Goal: Task Accomplishment & Management: Use online tool/utility

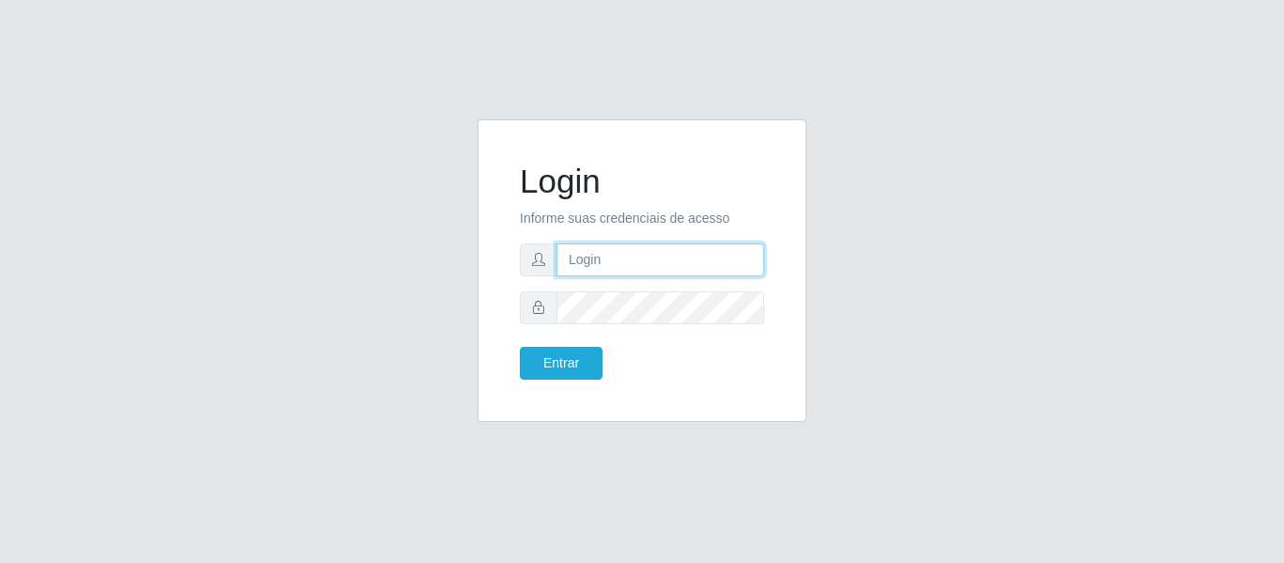
drag, startPoint x: 0, startPoint y: 0, endPoint x: 626, endPoint y: 252, distance: 675.0
click at [622, 249] on input "text" at bounding box center [661, 260] width 208 height 33
type input "[PERSON_NAME][EMAIL_ADDRESS][DOMAIN_NAME]"
click at [520, 347] on button "Entrar" at bounding box center [561, 363] width 83 height 33
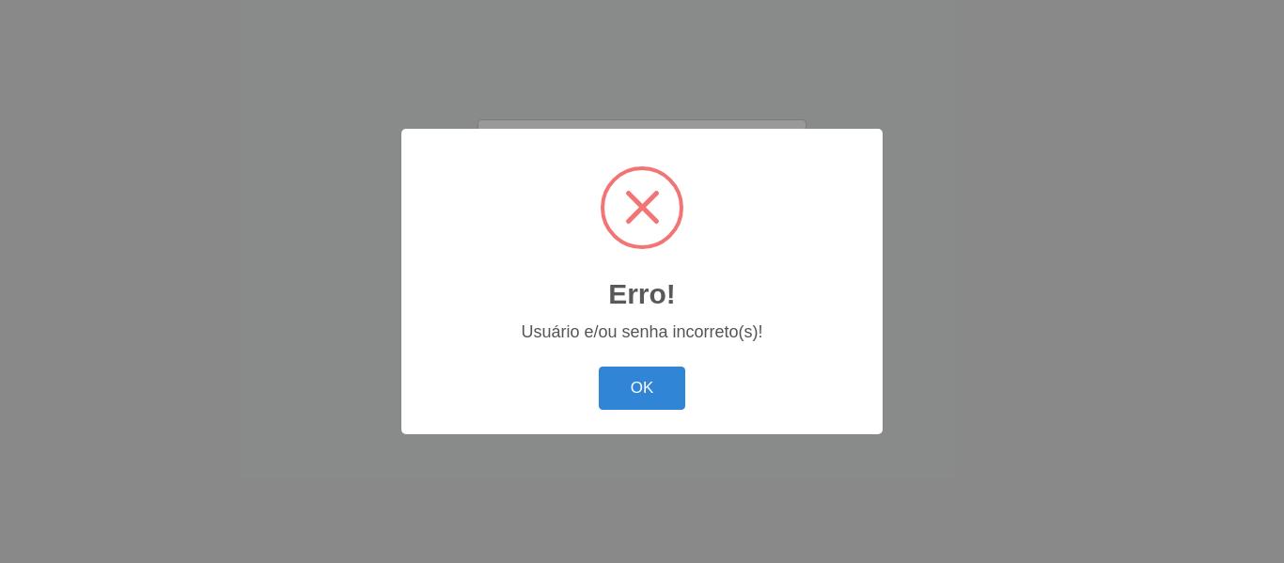
click at [599, 367] on button "OK" at bounding box center [642, 389] width 87 height 44
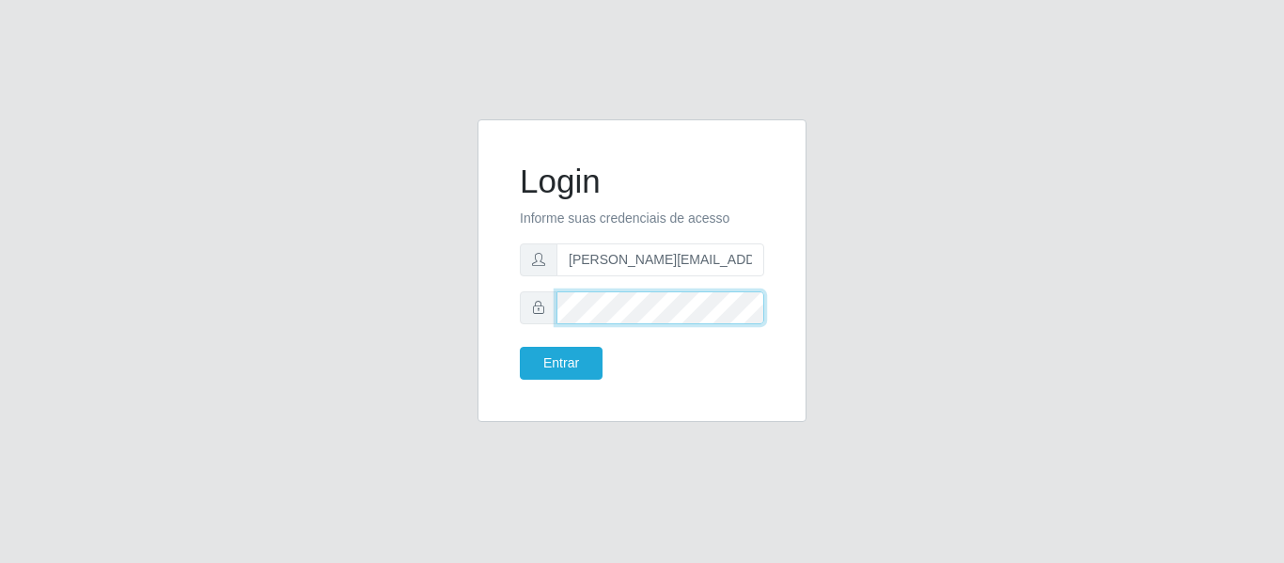
click at [520, 347] on button "Entrar" at bounding box center [561, 363] width 83 height 33
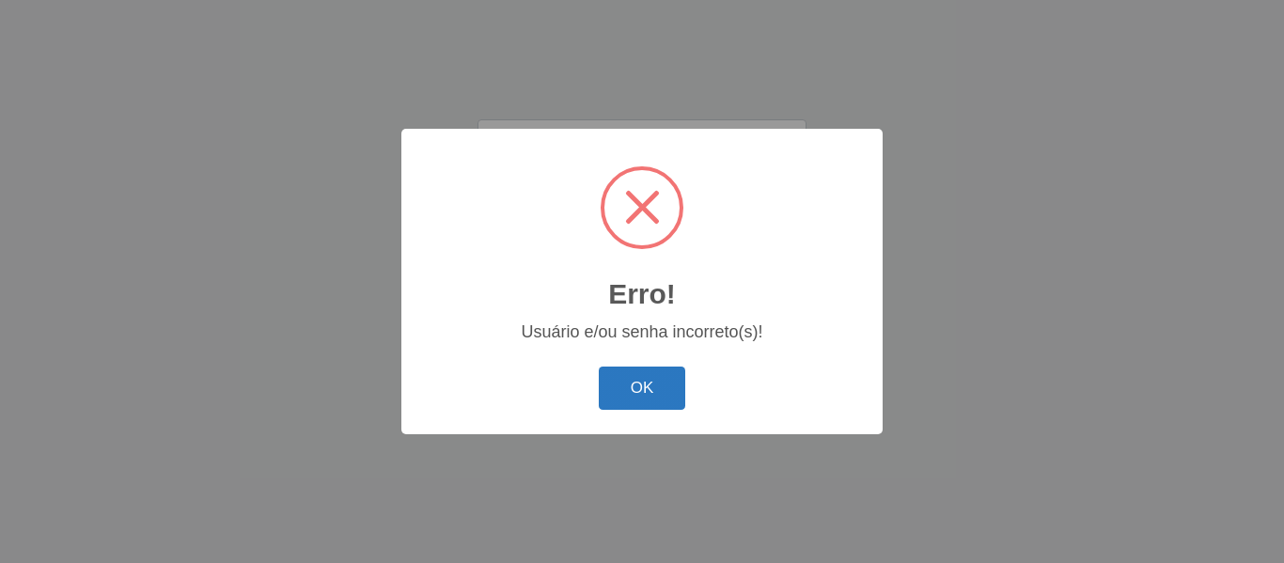
click at [655, 381] on button "OK" at bounding box center [642, 389] width 87 height 44
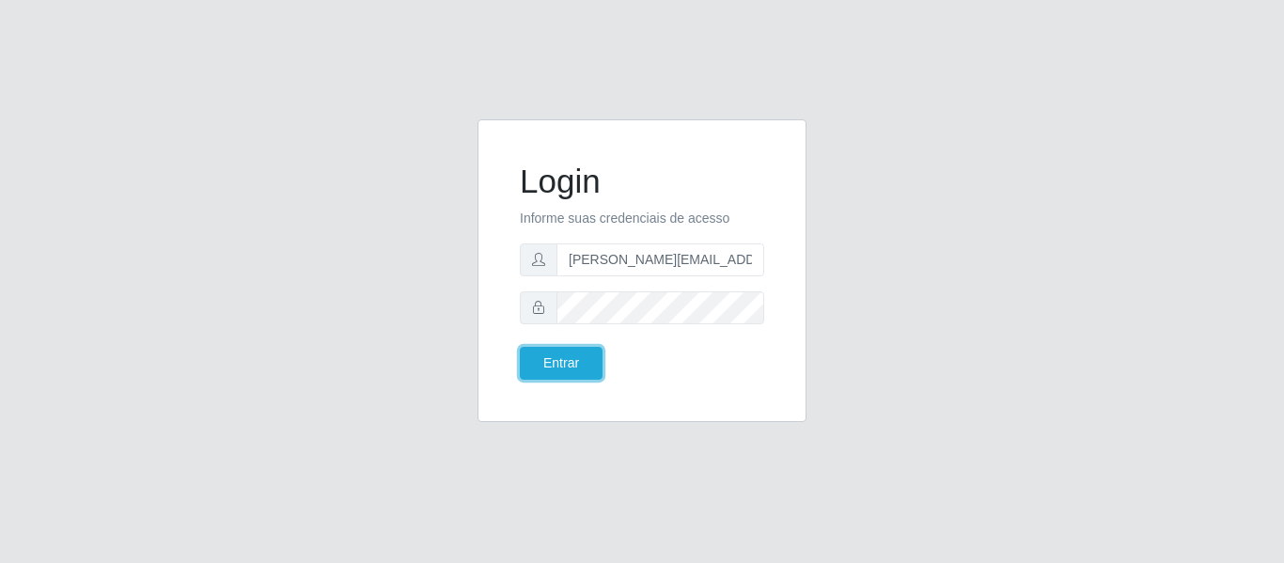
click at [520, 347] on button "Entrar" at bounding box center [561, 363] width 83 height 33
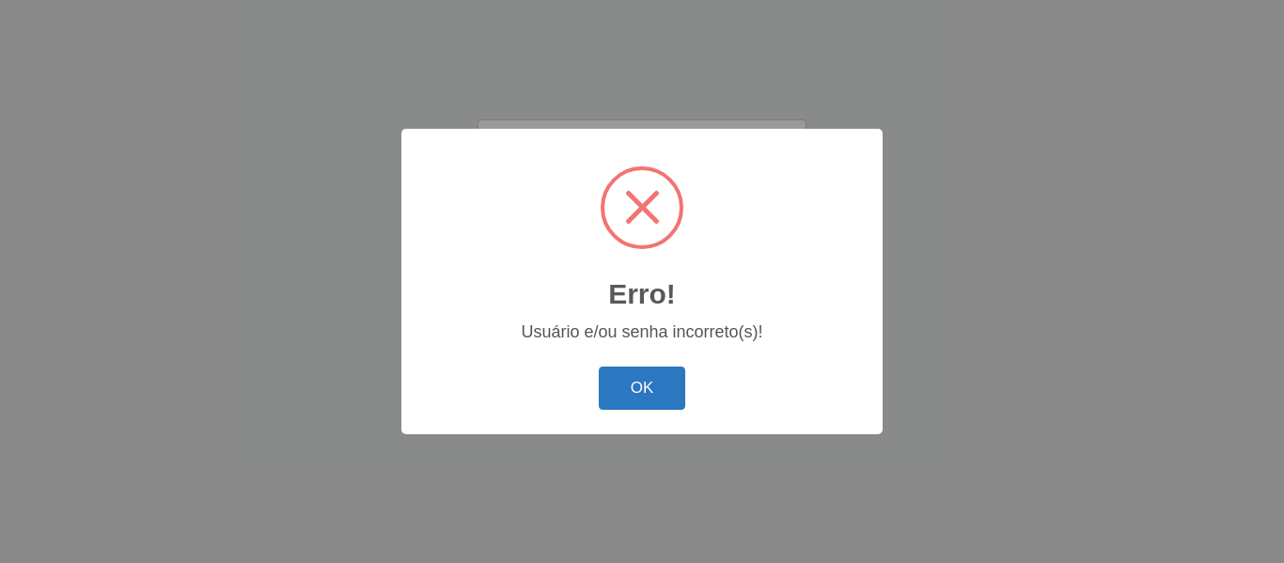
click at [633, 376] on button "OK" at bounding box center [642, 389] width 87 height 44
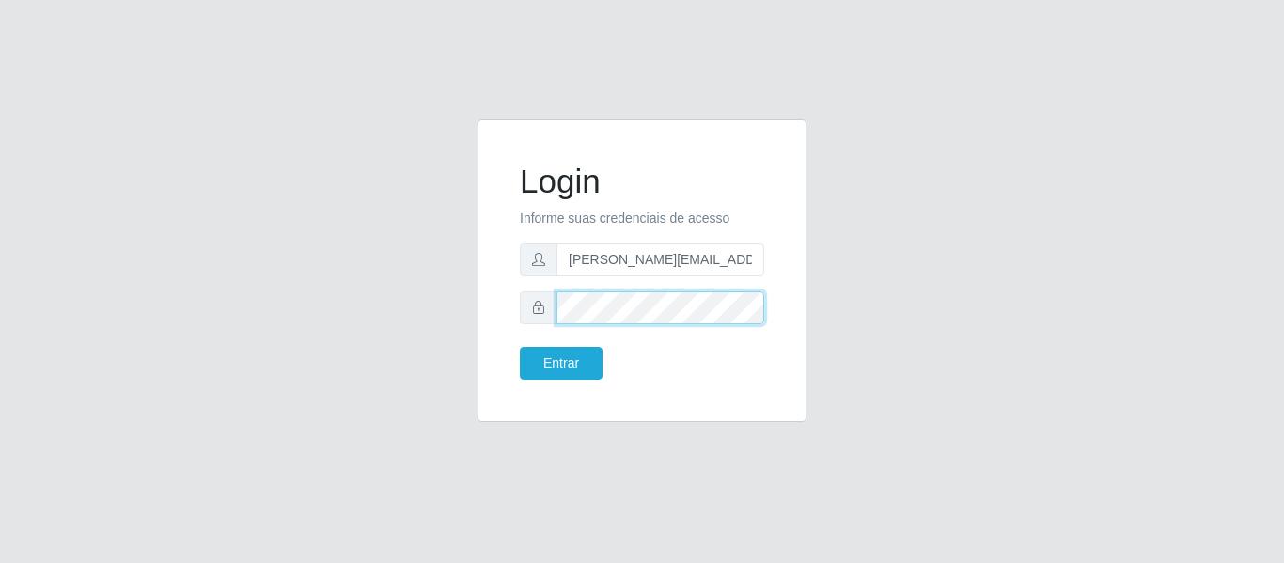
click at [520, 347] on button "Entrar" at bounding box center [561, 363] width 83 height 33
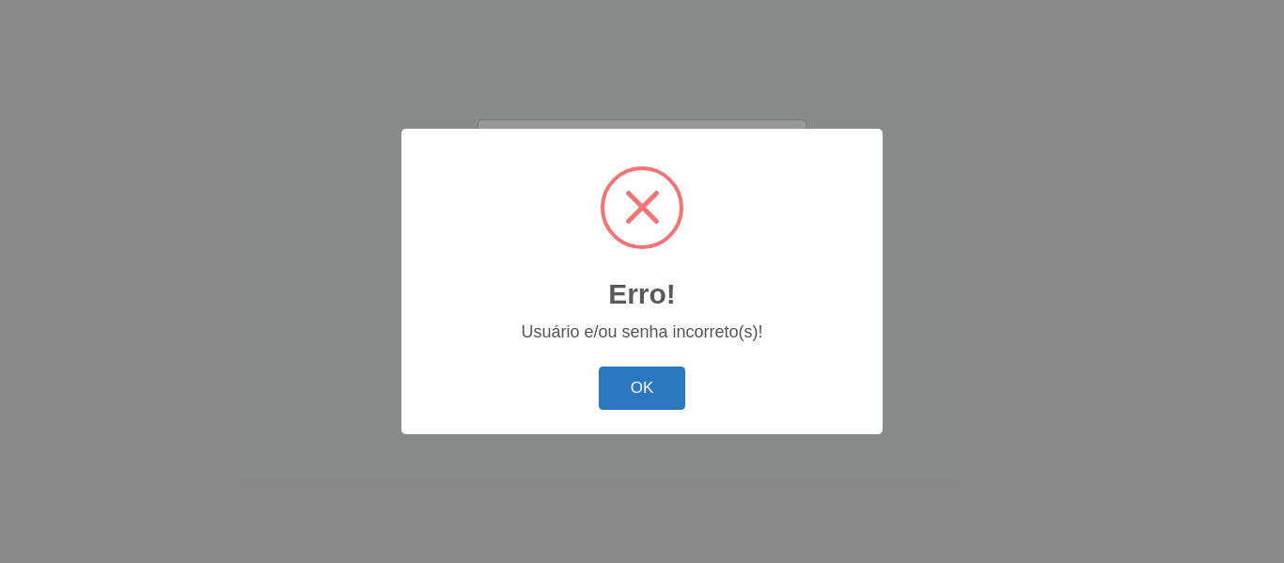
click at [654, 402] on button "OK" at bounding box center [642, 389] width 87 height 44
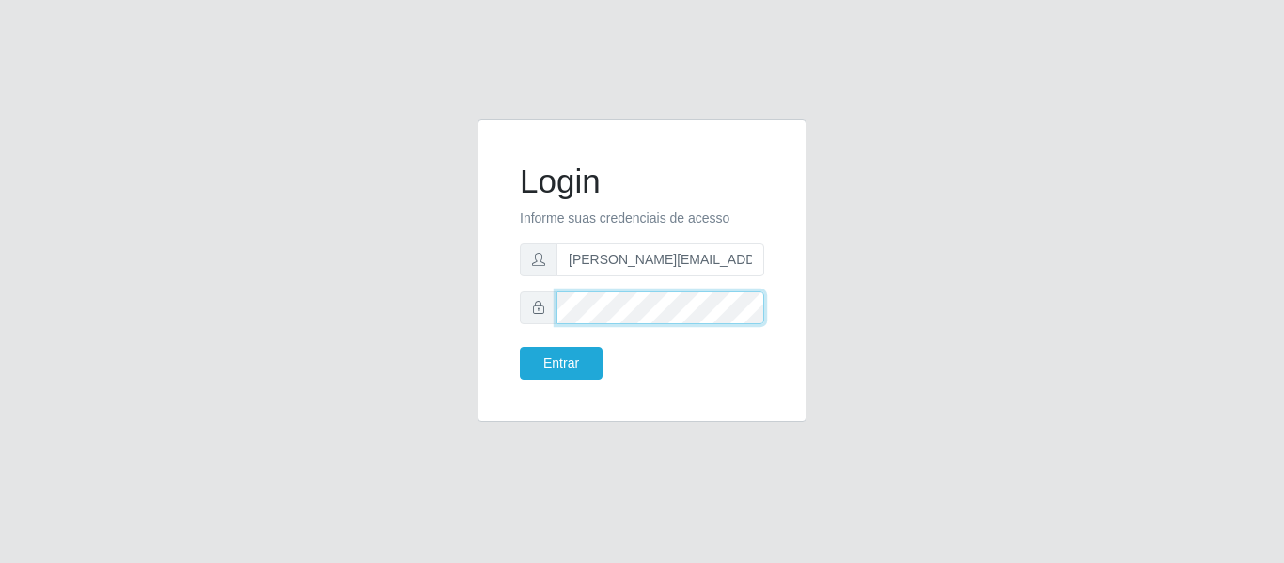
click at [520, 347] on button "Entrar" at bounding box center [561, 363] width 83 height 33
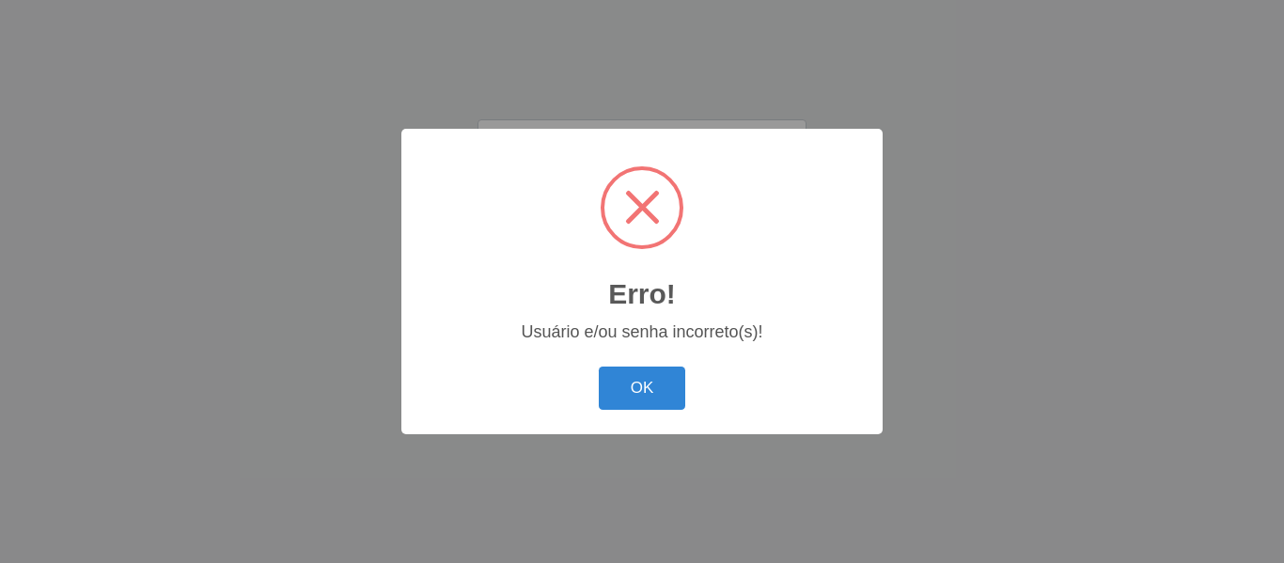
click at [654, 402] on button "OK" at bounding box center [642, 389] width 87 height 44
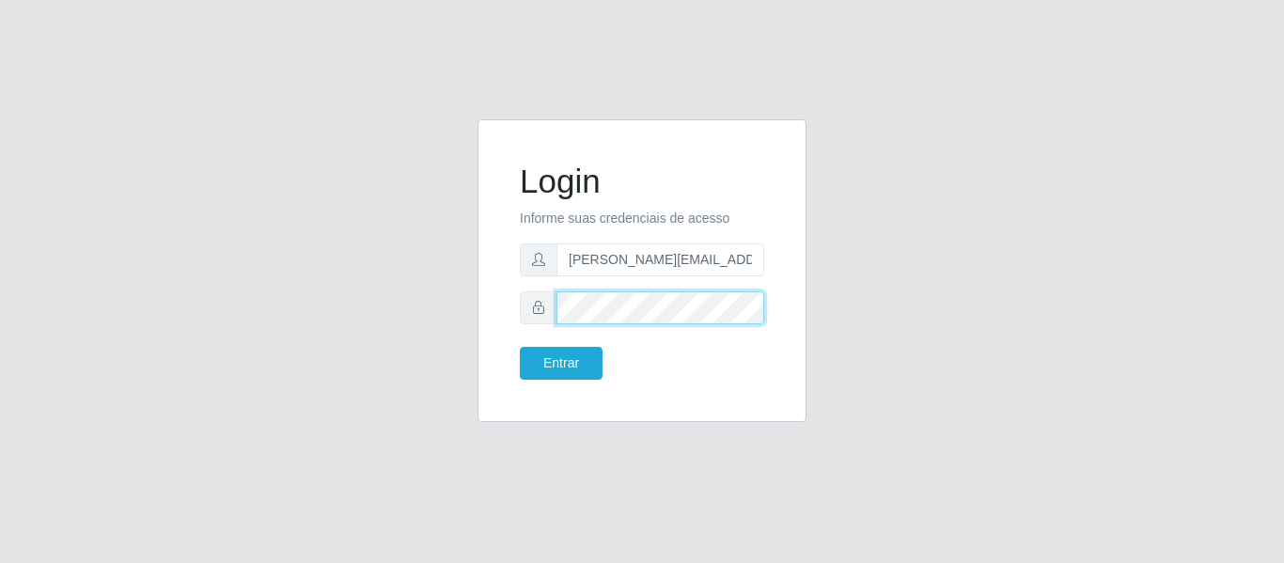
click at [520, 347] on button "Entrar" at bounding box center [561, 363] width 83 height 33
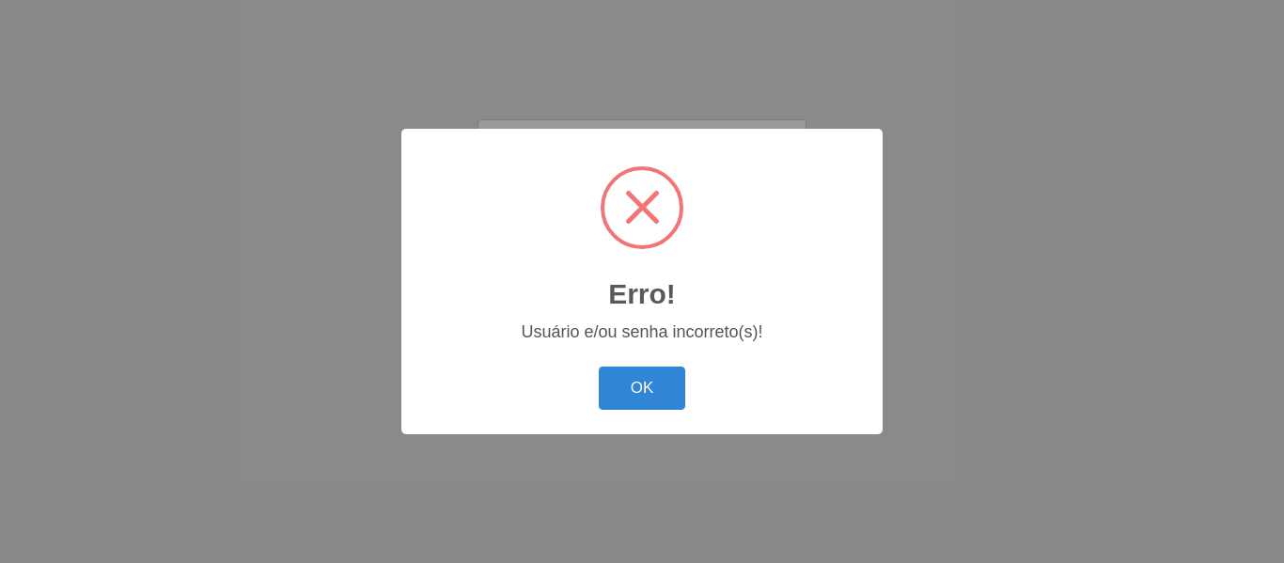
click at [654, 402] on button "OK" at bounding box center [642, 389] width 87 height 44
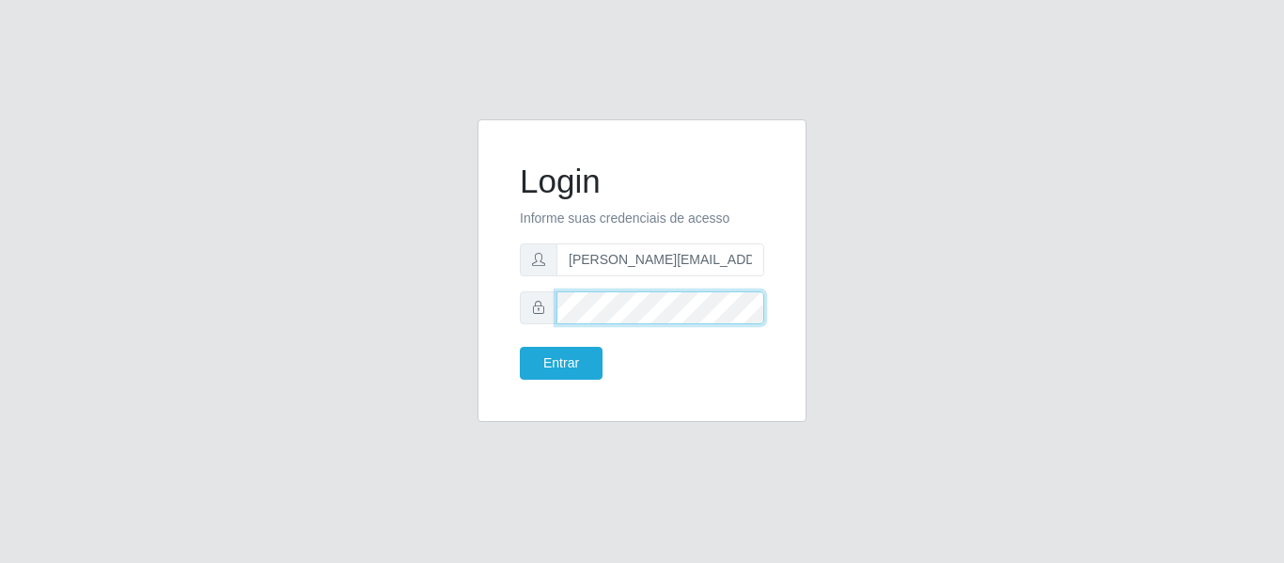
click at [520, 347] on button "Entrar" at bounding box center [561, 363] width 83 height 33
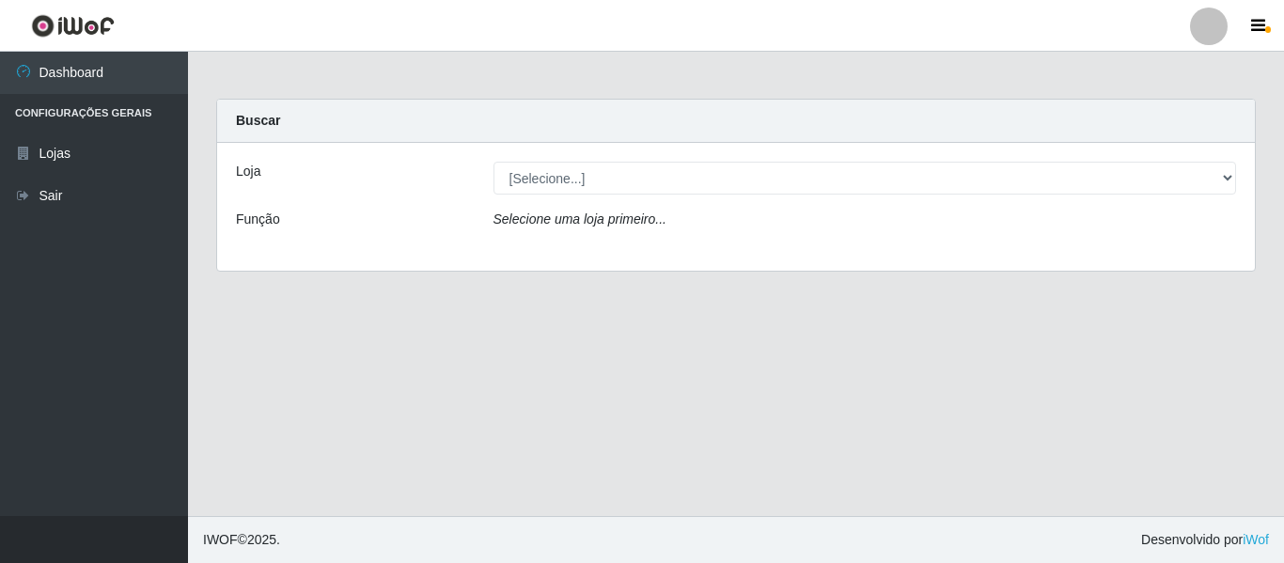
click at [727, 160] on div "Loja [Selecione...] Hiper Queiroz - Nova Betânia Função Selecione uma loja prim…" at bounding box center [736, 207] width 1038 height 128
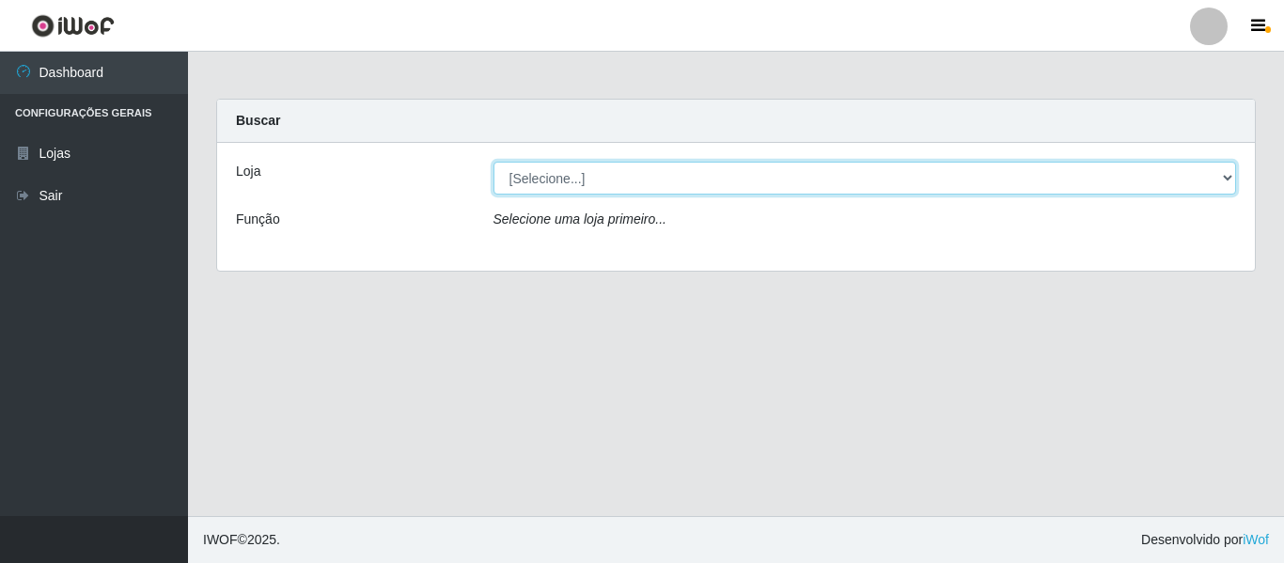
click at [724, 170] on select "[Selecione...] Hiper Queiroz - [GEOGRAPHIC_DATA]" at bounding box center [866, 178] width 744 height 33
select select "497"
click at [494, 162] on select "[Selecione...] Hiper Queiroz - [GEOGRAPHIC_DATA]" at bounding box center [866, 178] width 744 height 33
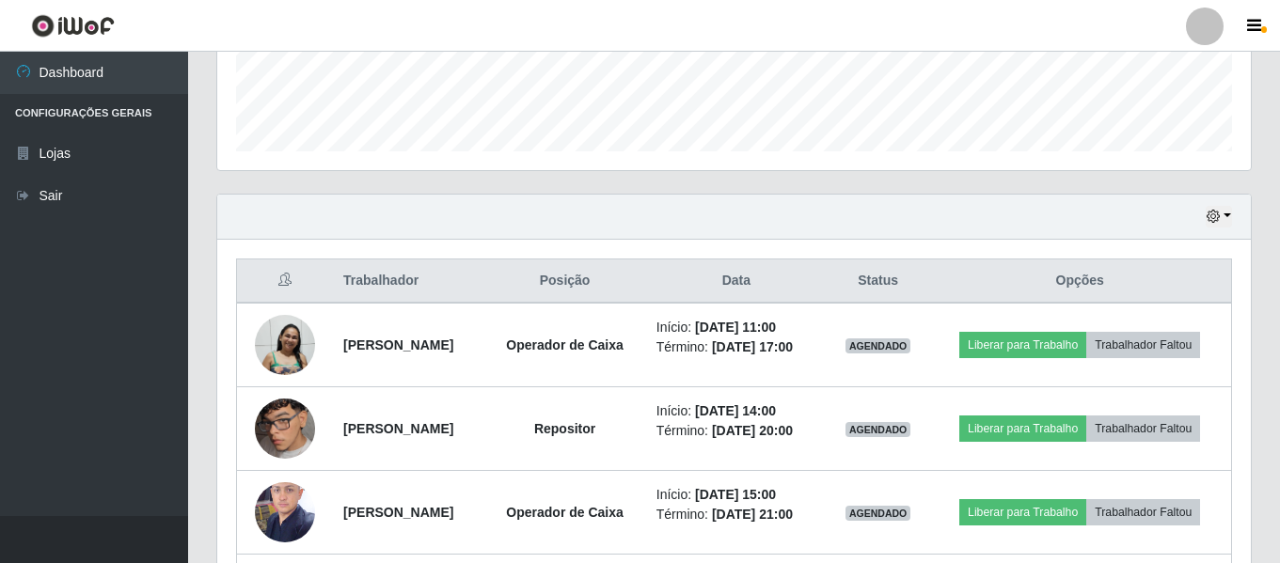
scroll to position [658, 0]
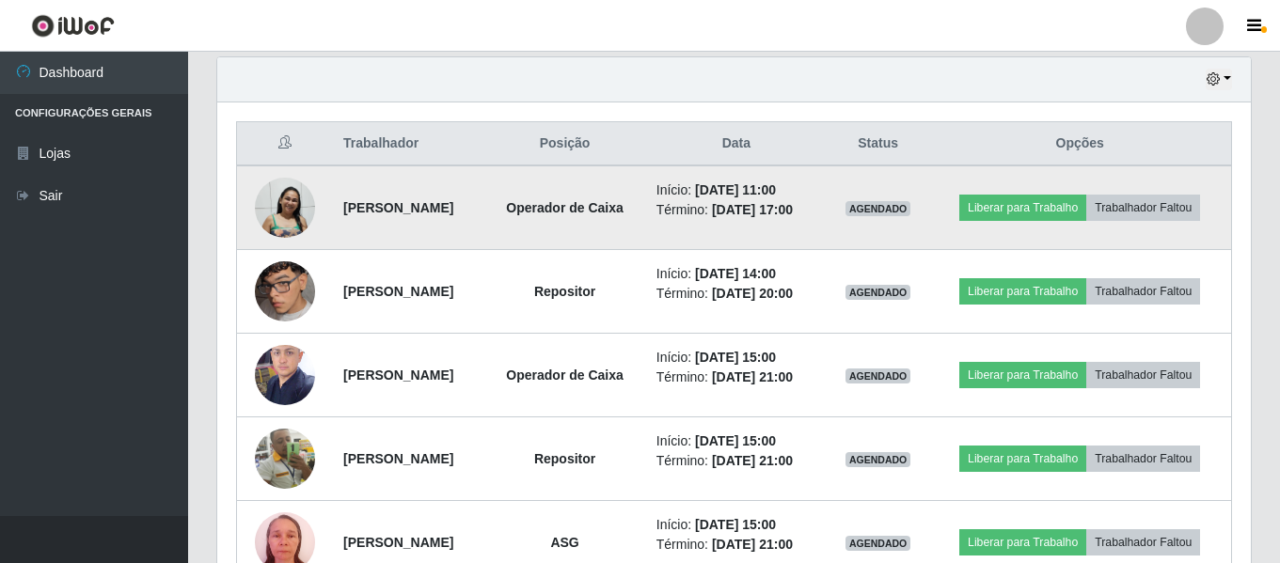
click at [284, 206] on img at bounding box center [285, 208] width 60 height 62
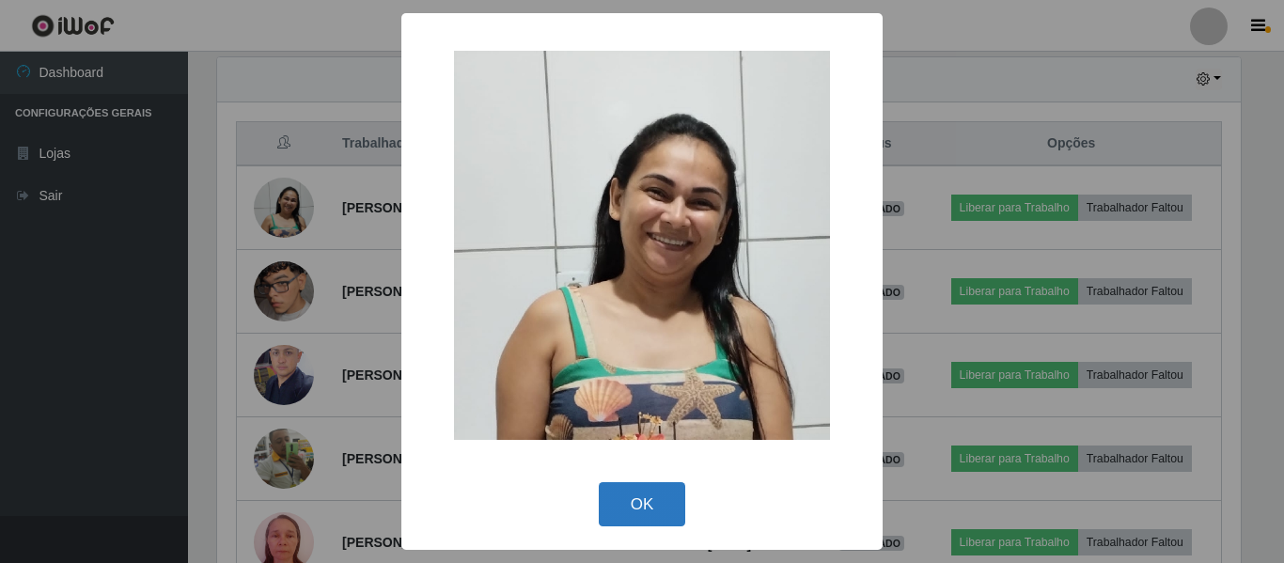
click at [653, 485] on button "OK" at bounding box center [642, 504] width 87 height 44
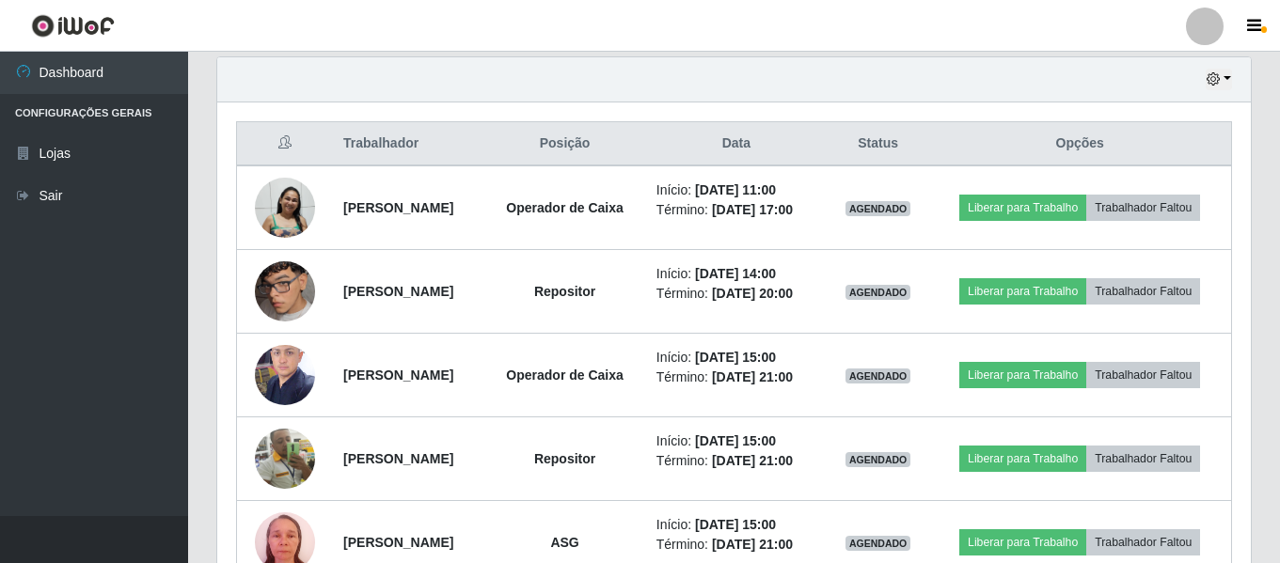
scroll to position [390, 1033]
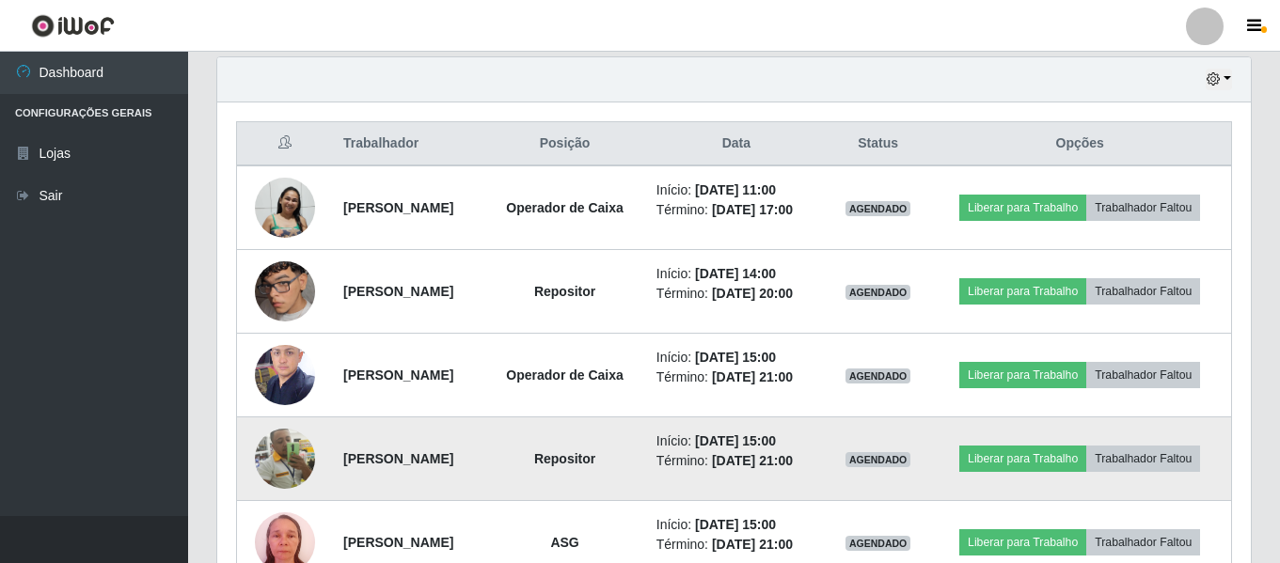
click at [260, 463] on img at bounding box center [285, 459] width 60 height 60
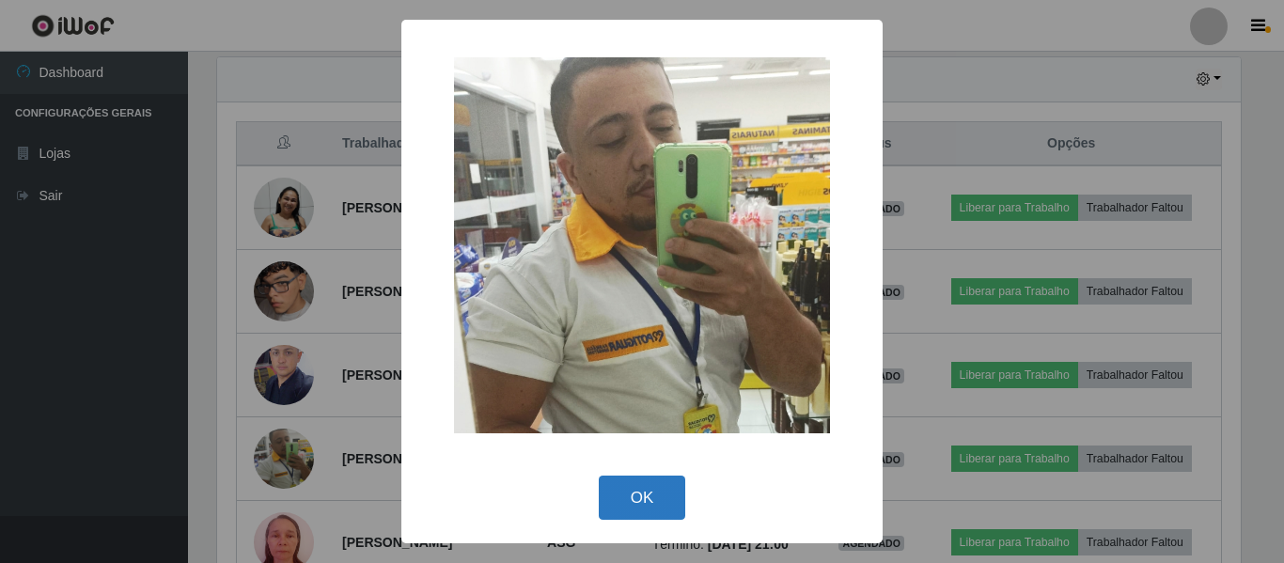
click at [640, 502] on button "OK" at bounding box center [642, 498] width 87 height 44
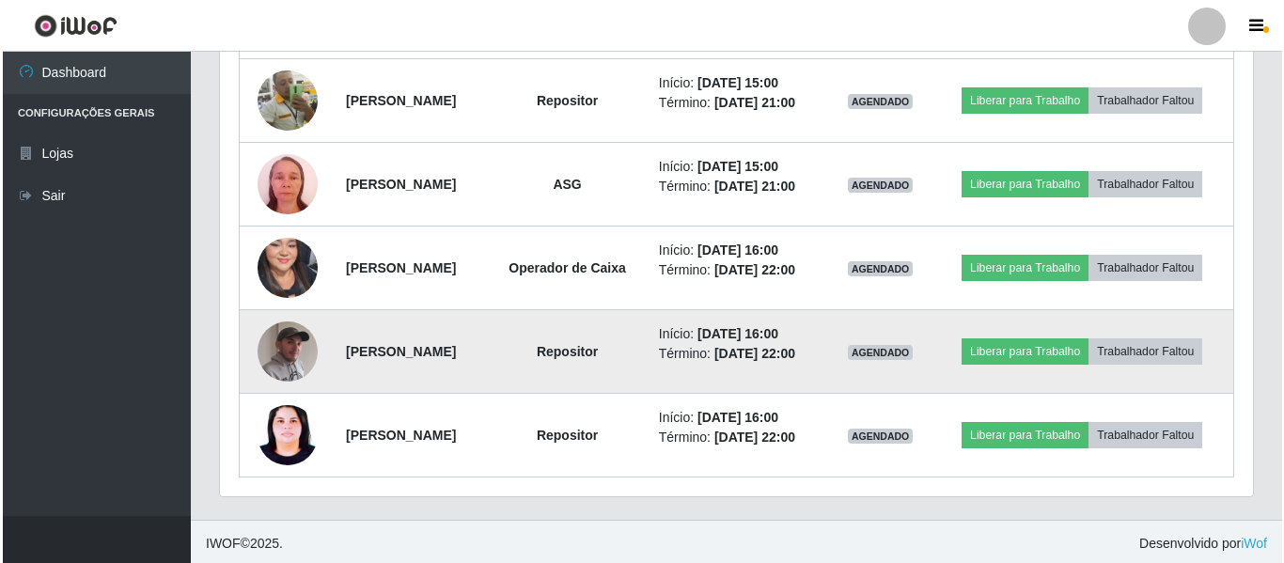
scroll to position [1020, 0]
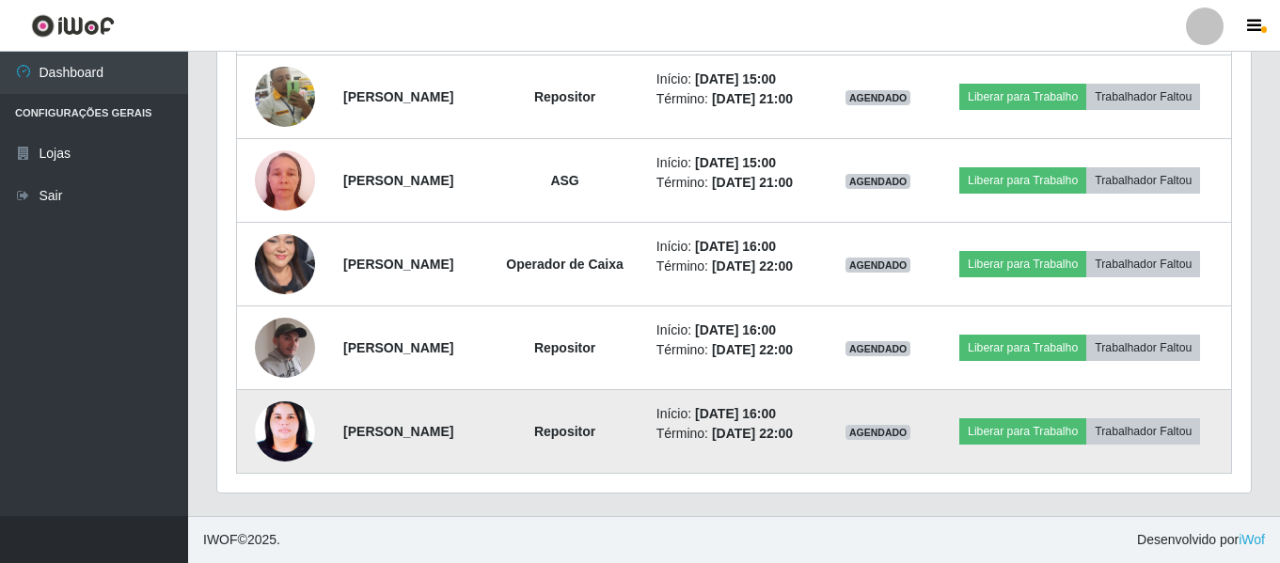
click at [278, 439] on img at bounding box center [285, 431] width 60 height 81
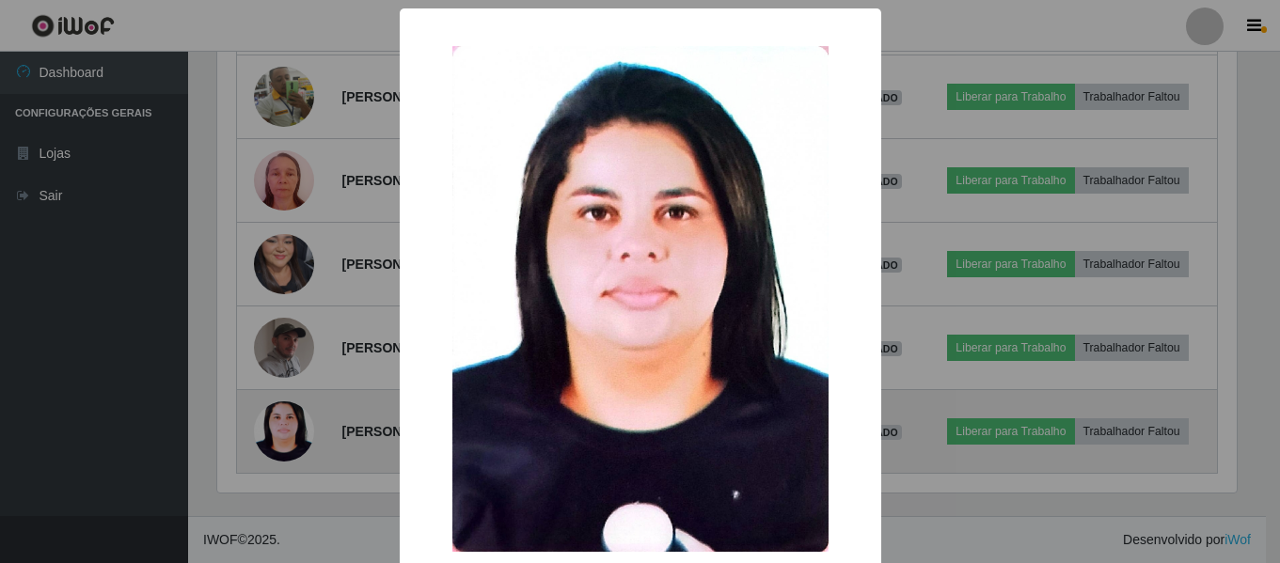
scroll to position [390, 1024]
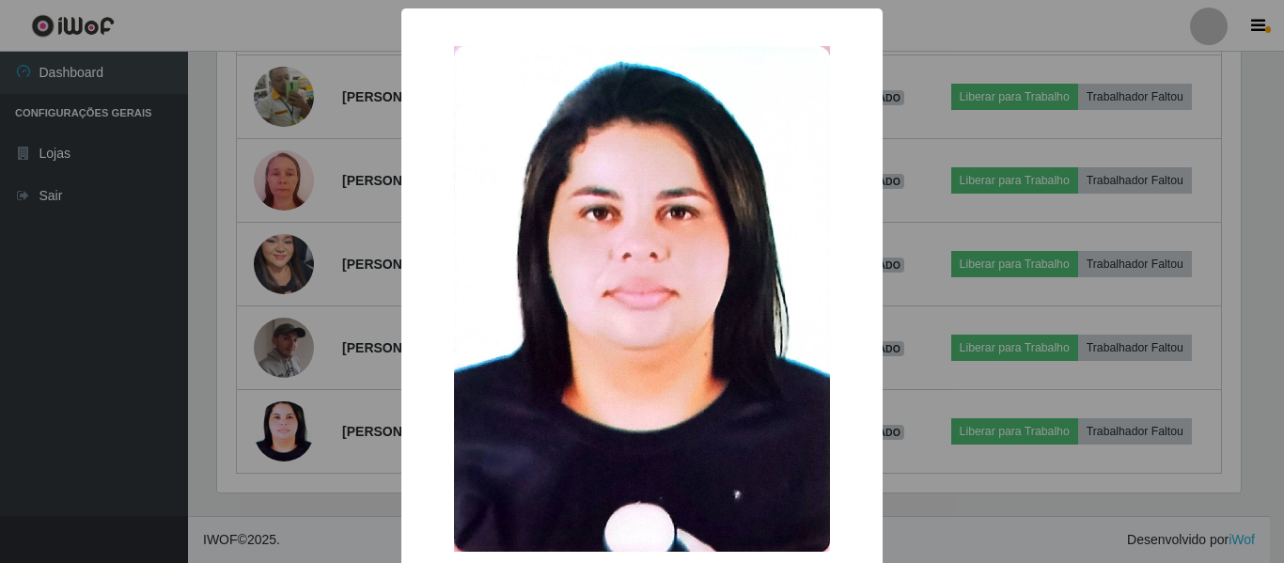
click at [973, 540] on div "× OK Cancel" at bounding box center [642, 281] width 1284 height 563
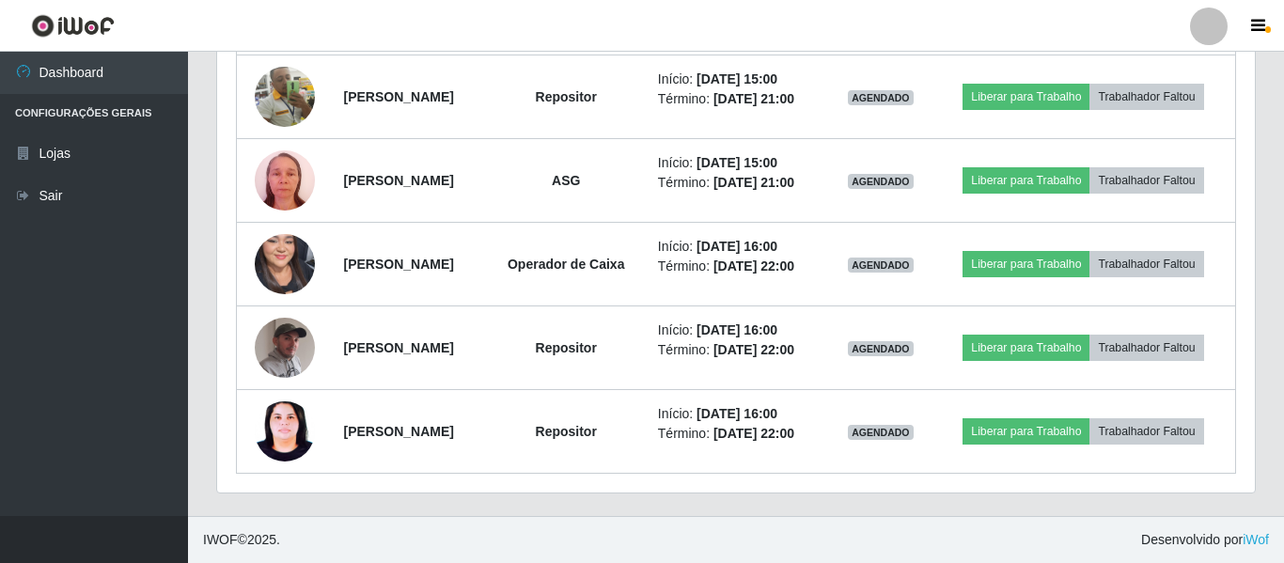
scroll to position [390, 1033]
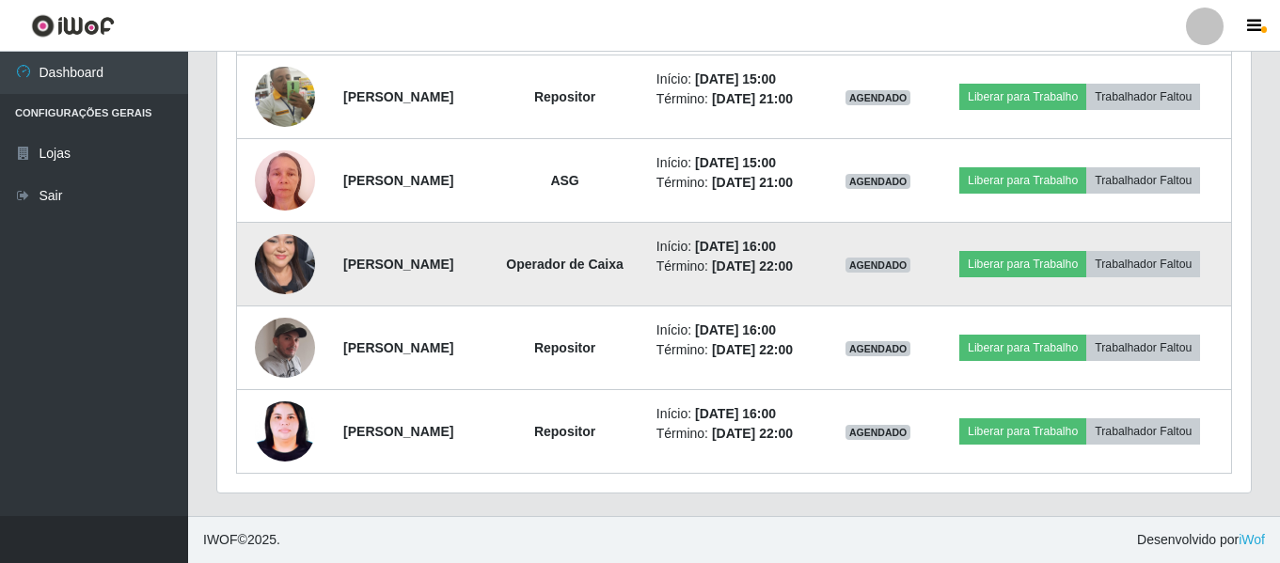
click at [267, 249] on img at bounding box center [285, 264] width 60 height 130
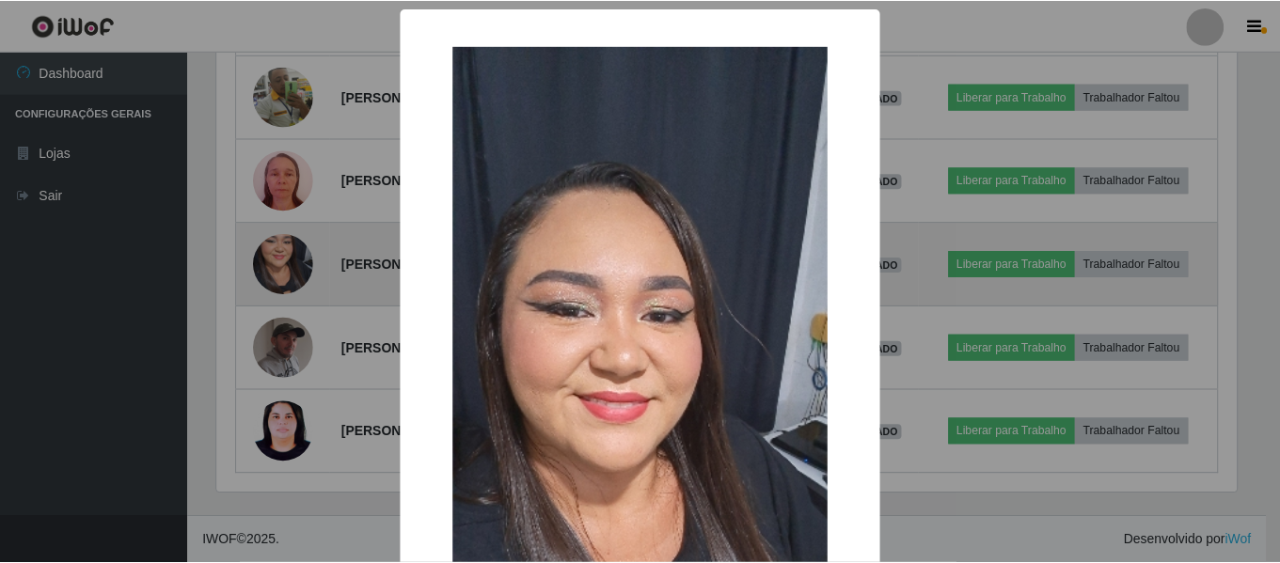
scroll to position [390, 1024]
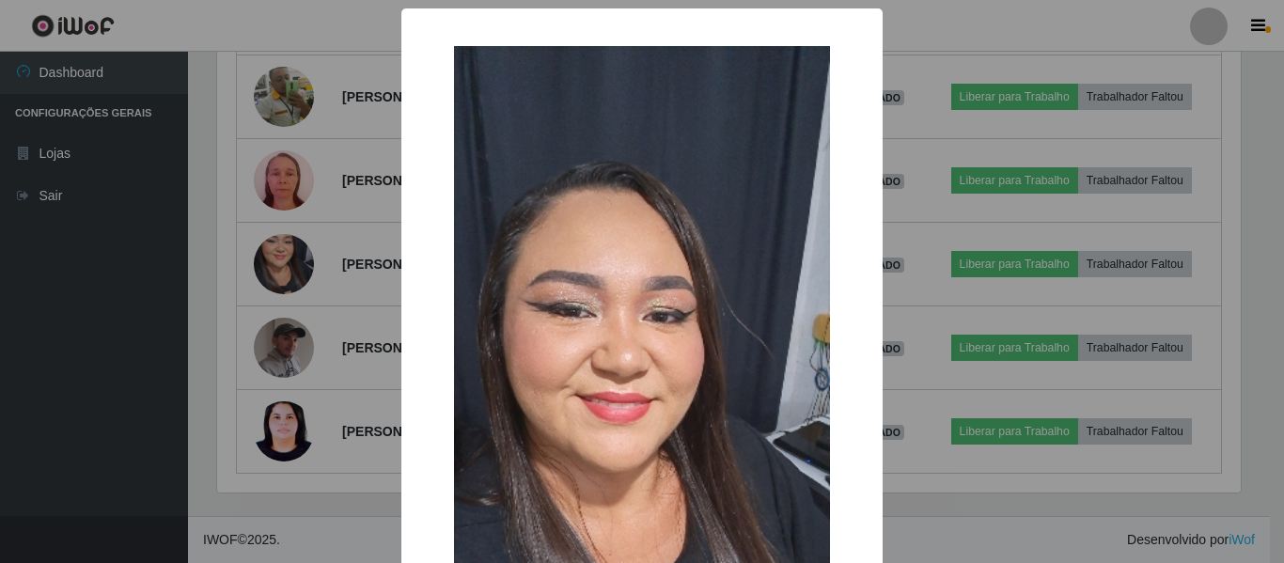
click at [308, 286] on div "× OK Cancel" at bounding box center [642, 281] width 1284 height 563
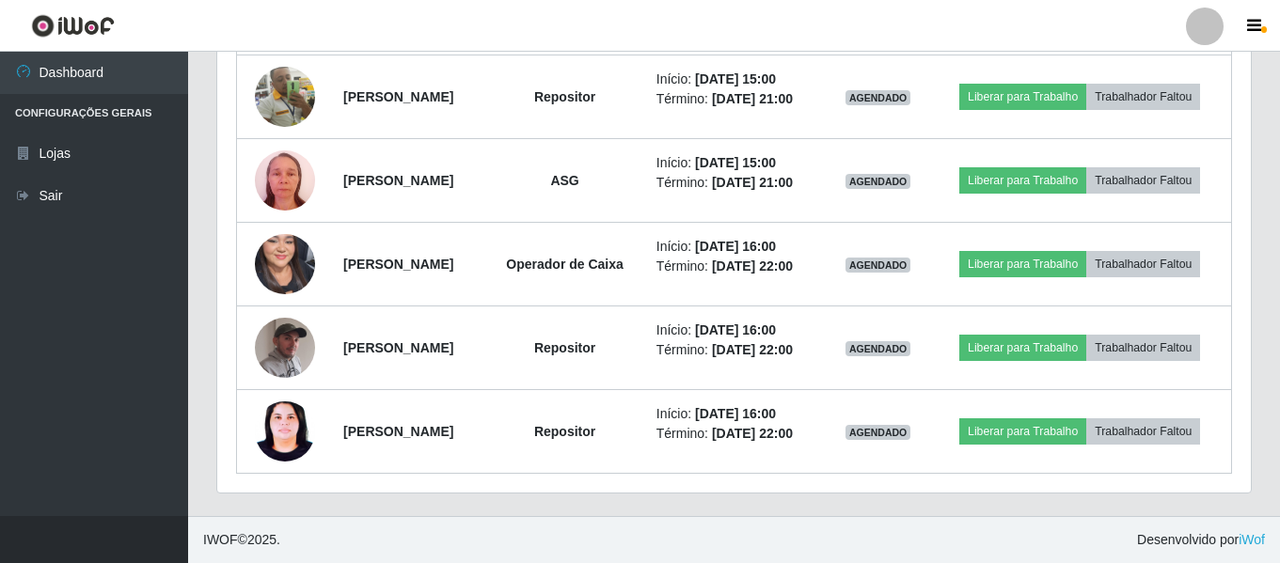
scroll to position [390, 1033]
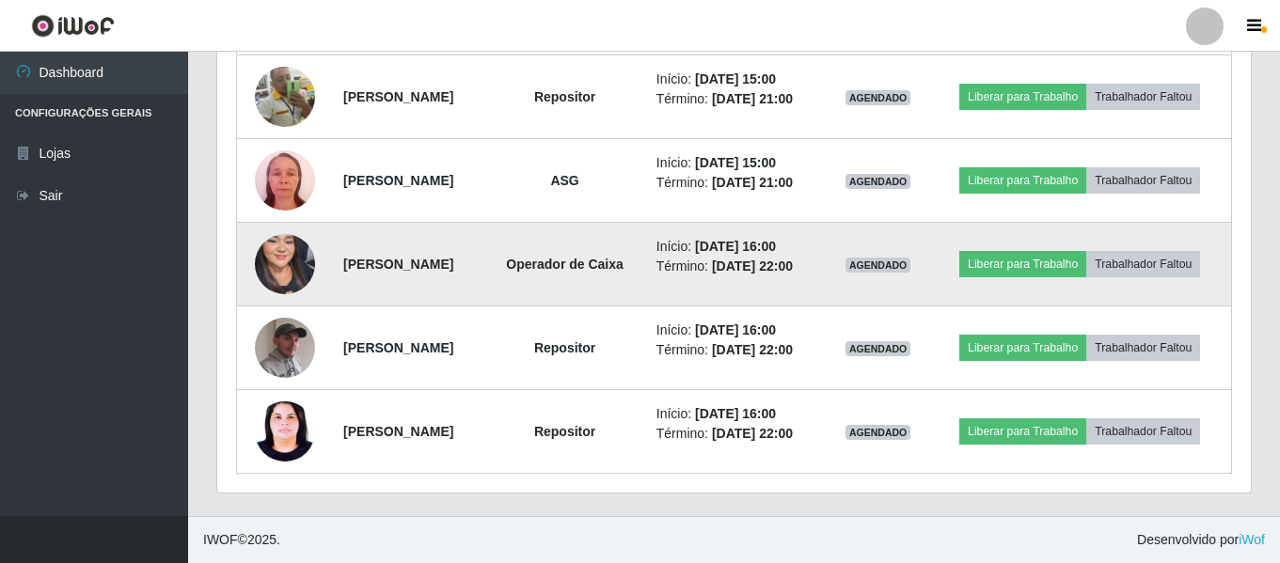
click at [309, 287] on td at bounding box center [285, 265] width 96 height 84
click at [266, 276] on img at bounding box center [285, 264] width 60 height 130
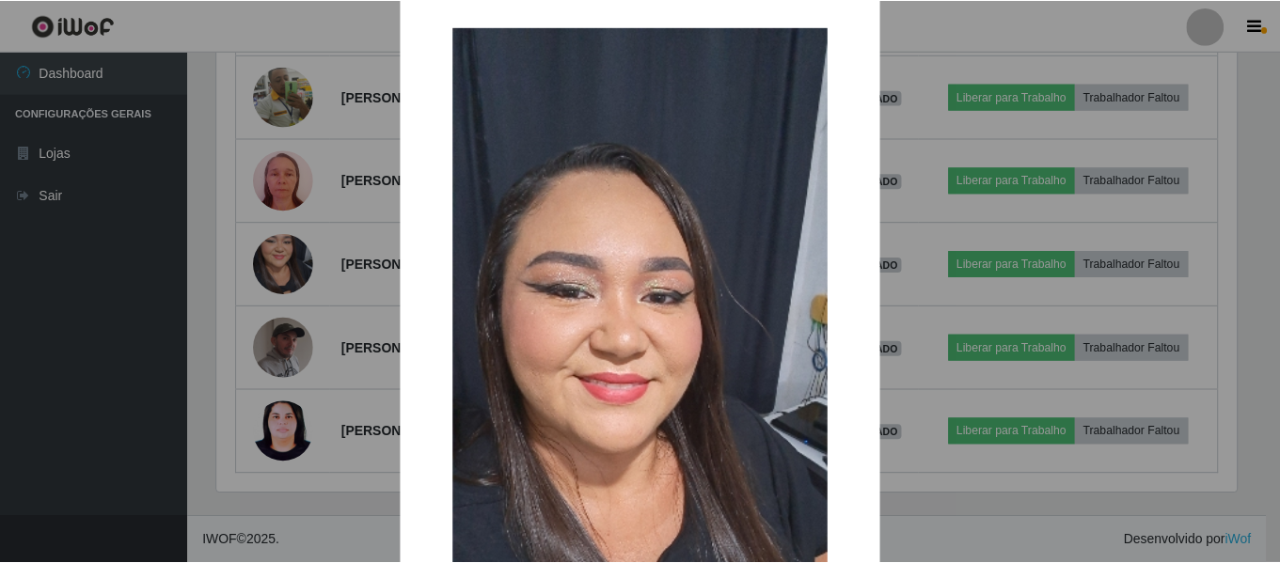
scroll to position [0, 0]
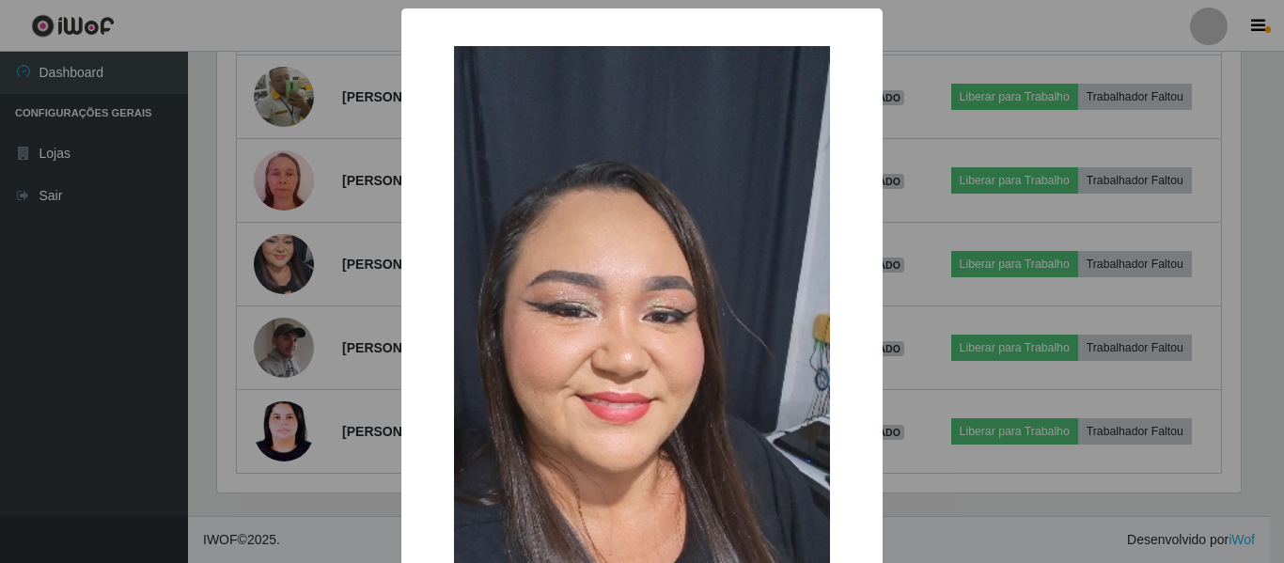
click at [377, 441] on div "× OK Cancel" at bounding box center [642, 281] width 1284 height 563
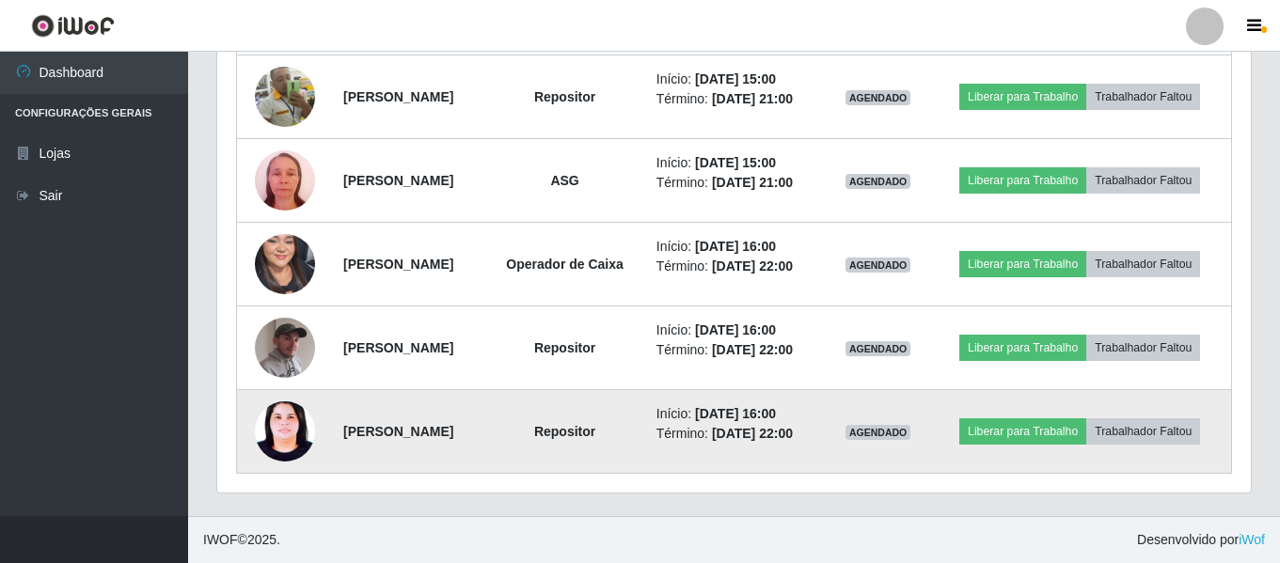
scroll to position [926, 0]
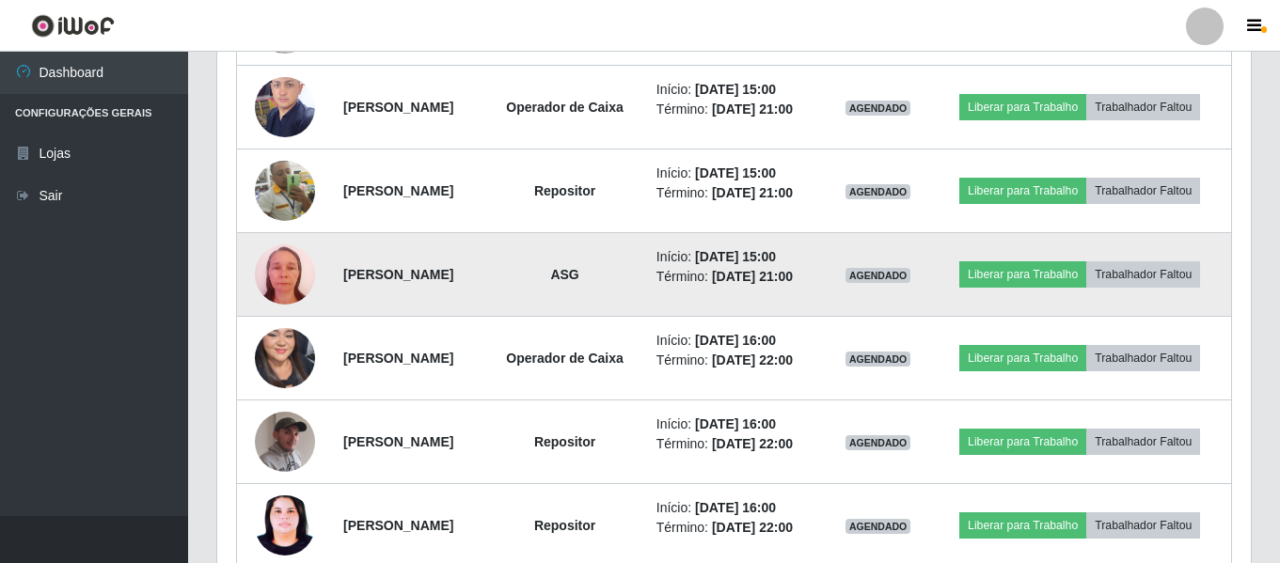
click at [271, 272] on img at bounding box center [285, 274] width 60 height 80
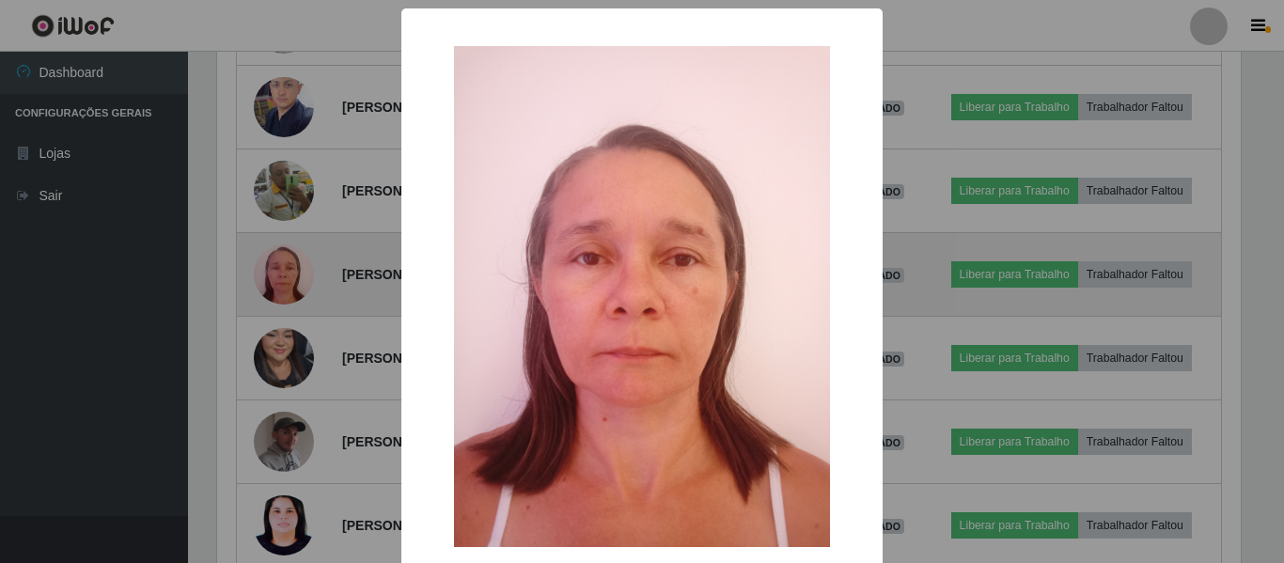
click at [271, 272] on div "× OK Cancel" at bounding box center [642, 281] width 1284 height 563
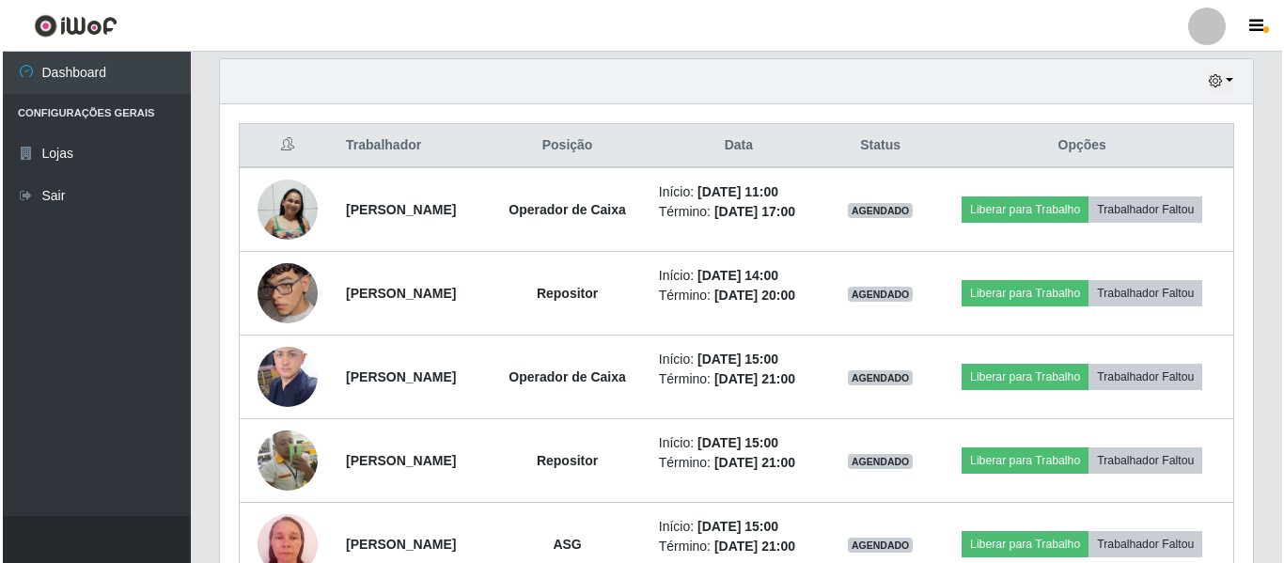
scroll to position [644, 0]
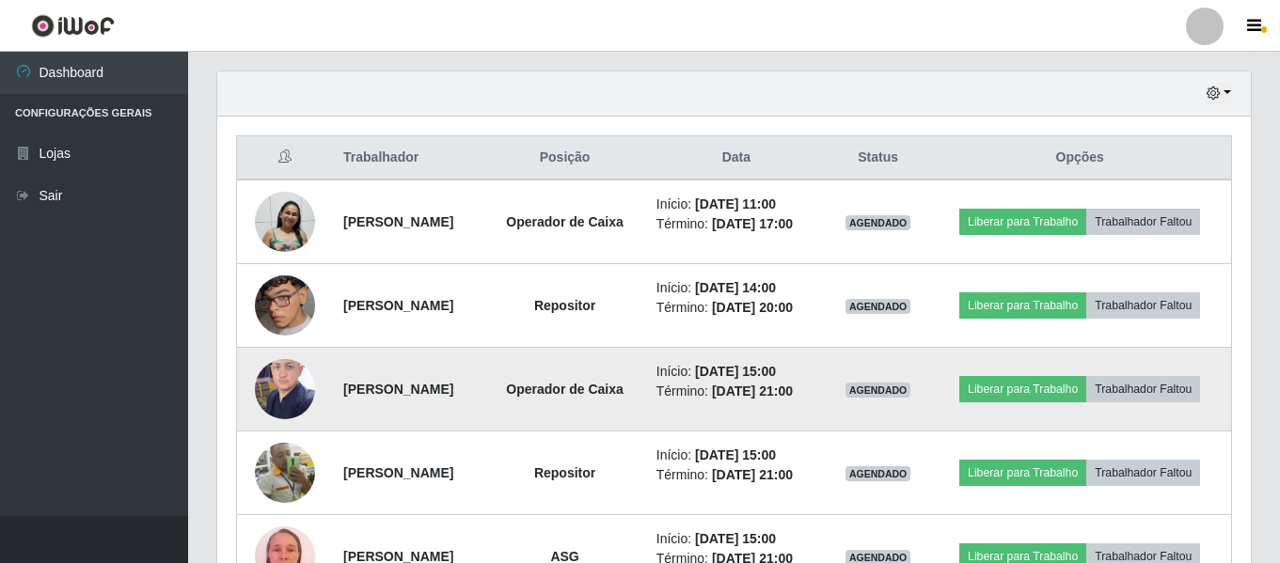
click at [260, 385] on img at bounding box center [285, 389] width 60 height 80
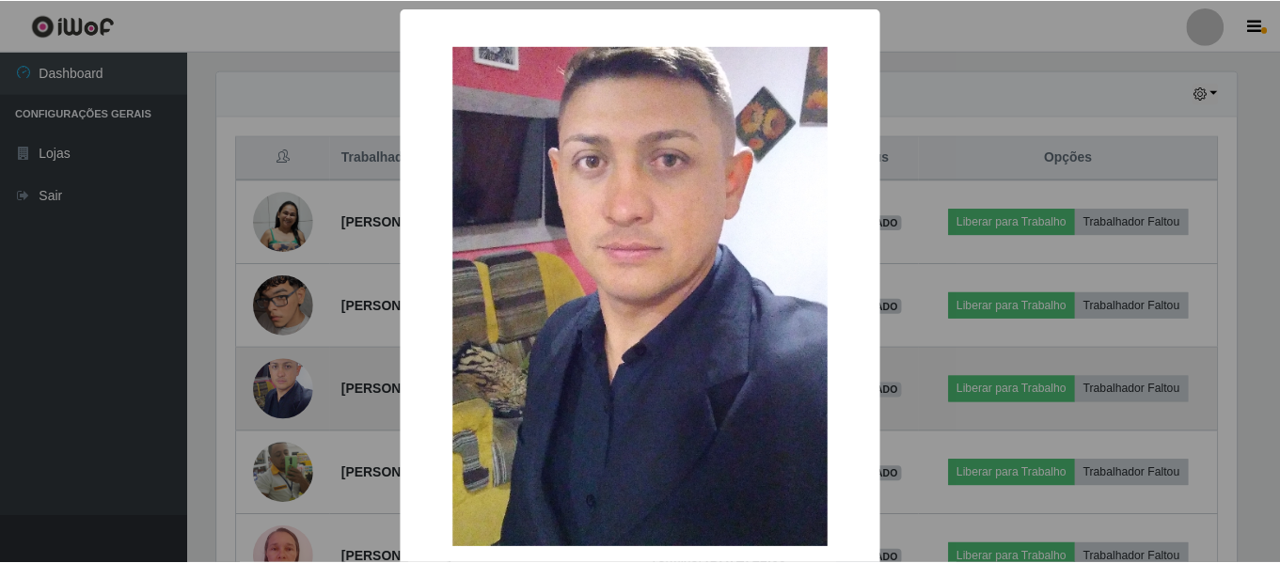
scroll to position [390, 1024]
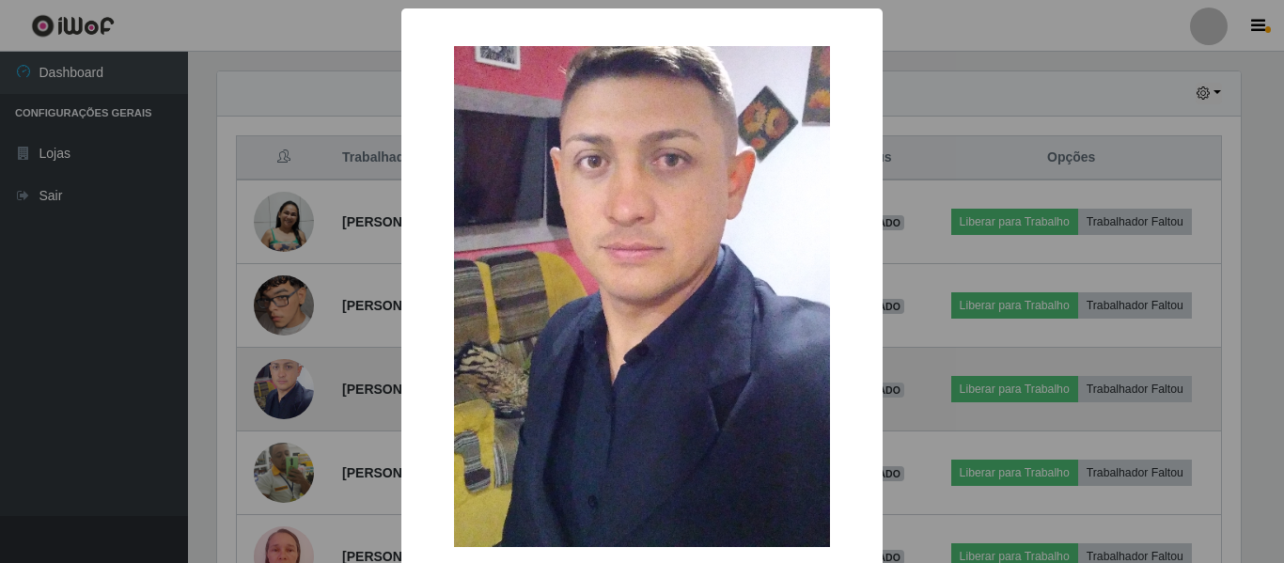
click at [260, 385] on div "× OK Cancel" at bounding box center [642, 281] width 1284 height 563
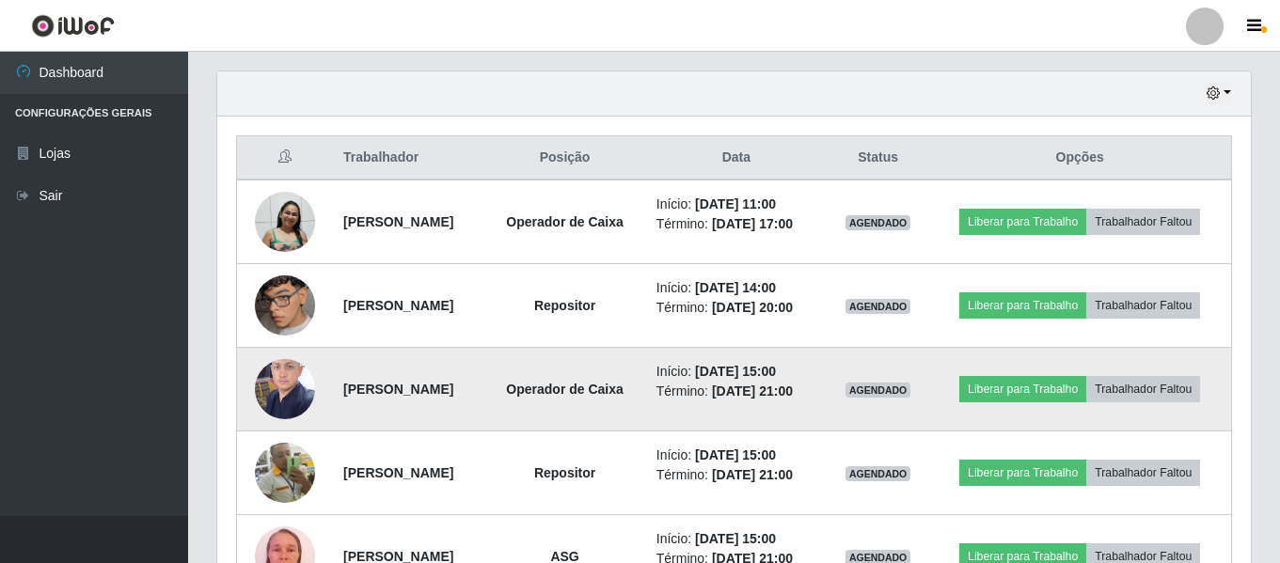
scroll to position [390, 1033]
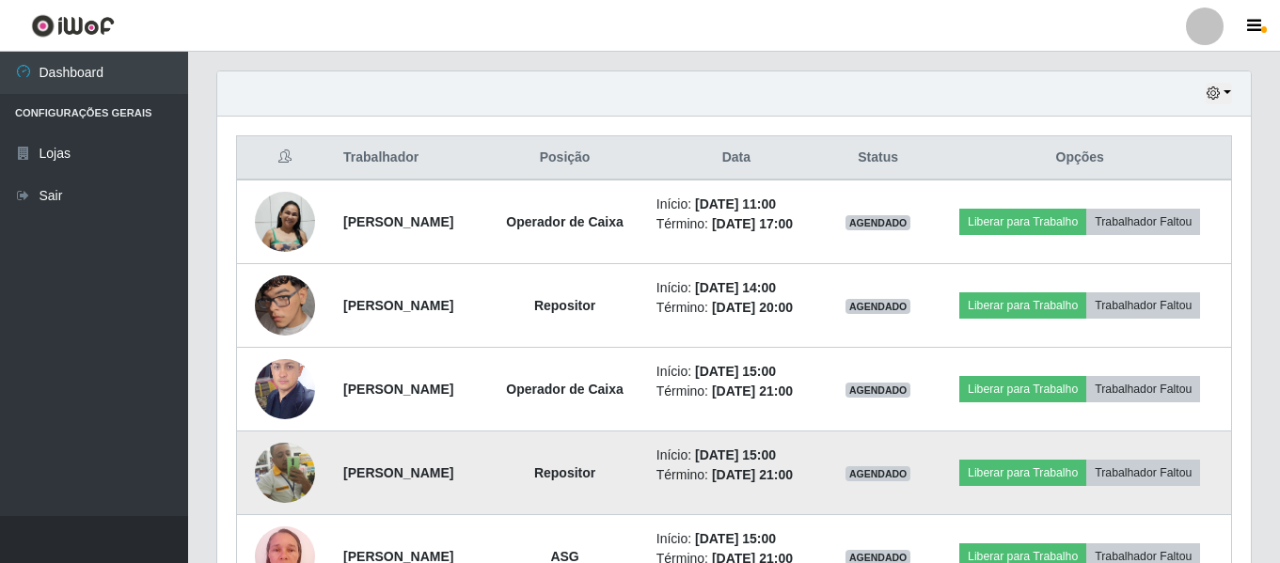
click at [280, 465] on img at bounding box center [285, 473] width 60 height 60
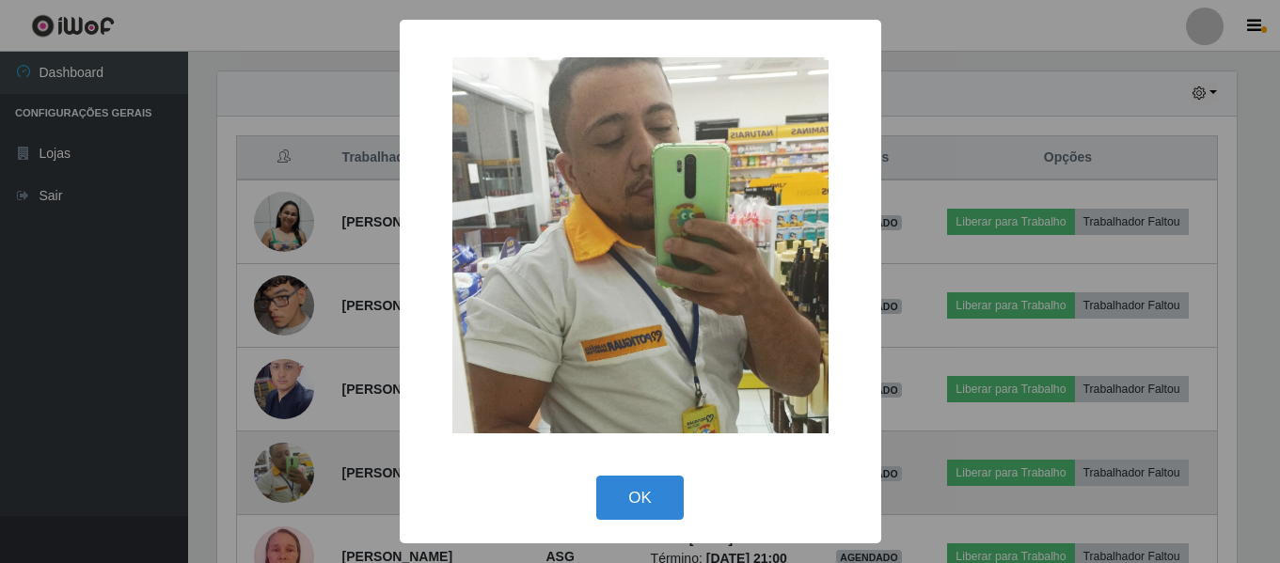
scroll to position [390, 1024]
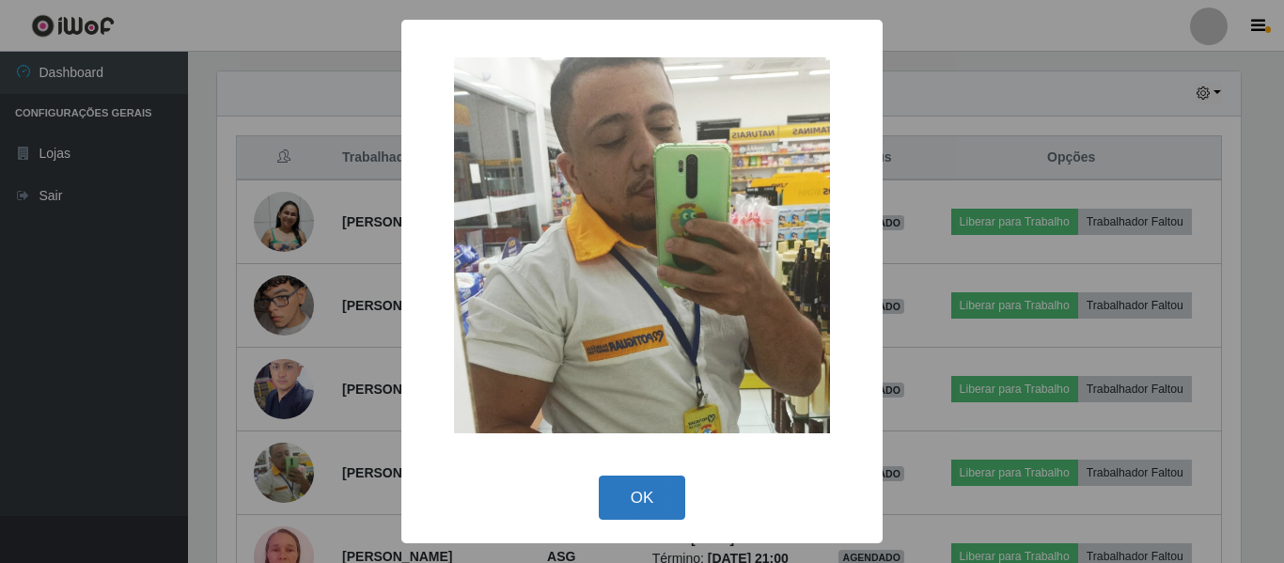
click at [621, 516] on button "OK" at bounding box center [642, 498] width 87 height 44
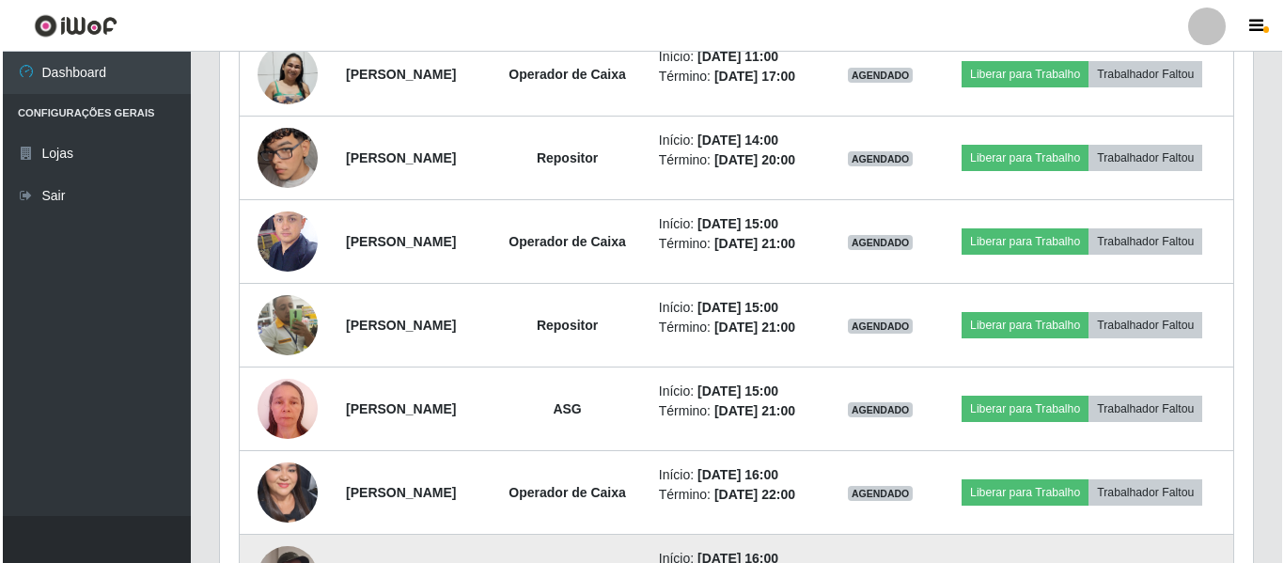
scroll to position [738, 0]
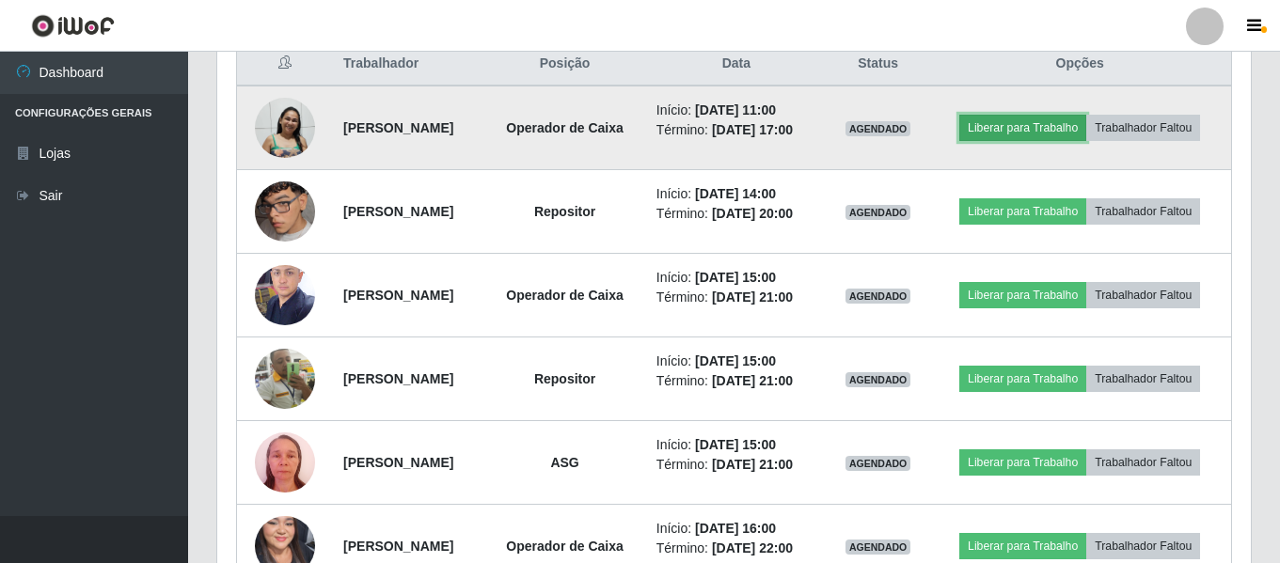
click at [1046, 134] on button "Liberar para Trabalho" at bounding box center [1022, 128] width 127 height 26
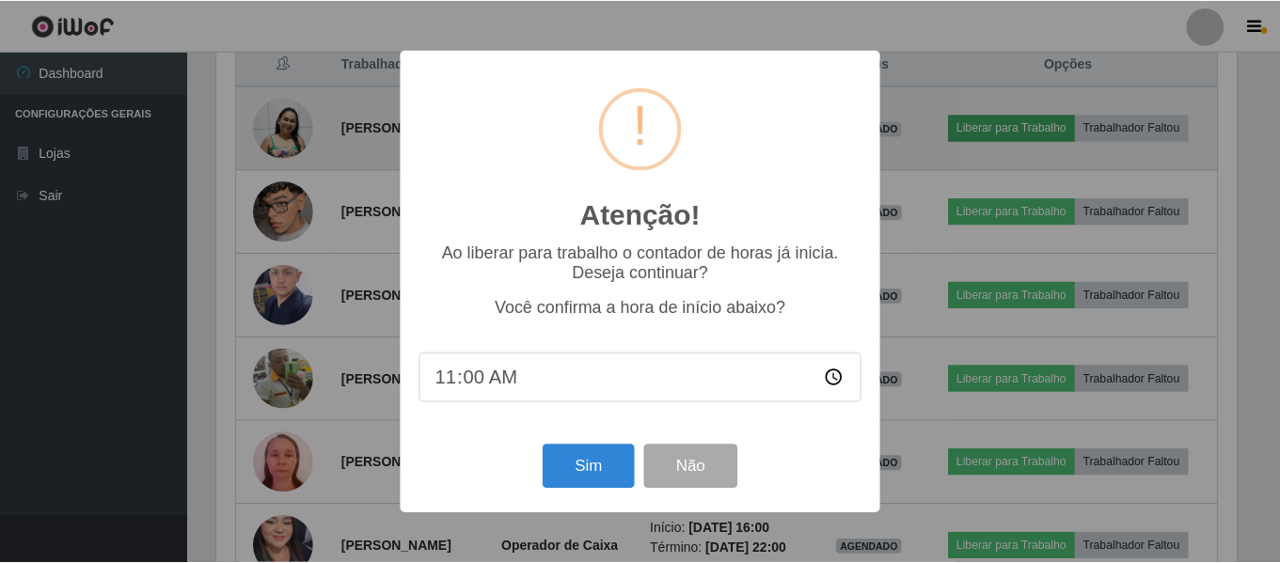
scroll to position [390, 1024]
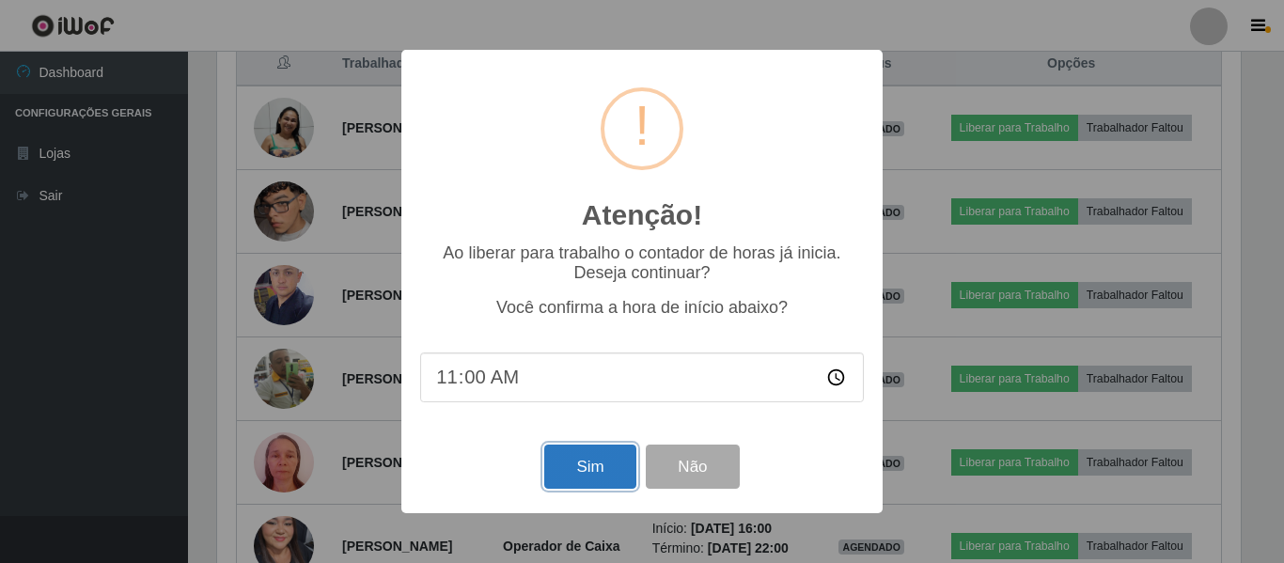
click at [580, 480] on button "Sim" at bounding box center [589, 467] width 91 height 44
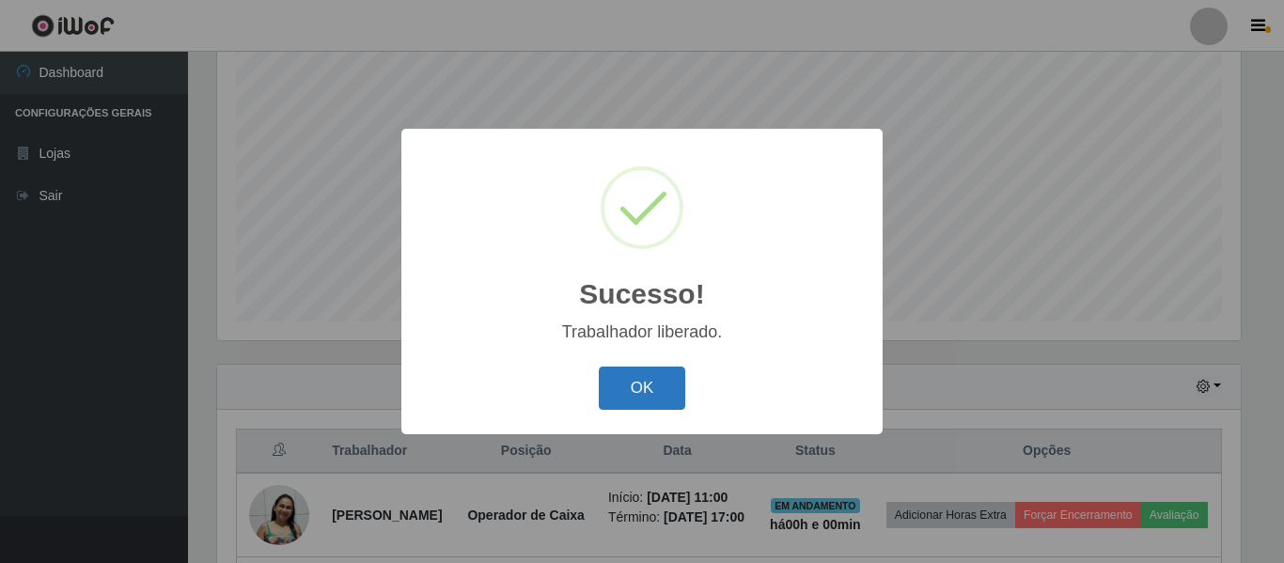
click at [630, 397] on button "OK" at bounding box center [642, 389] width 87 height 44
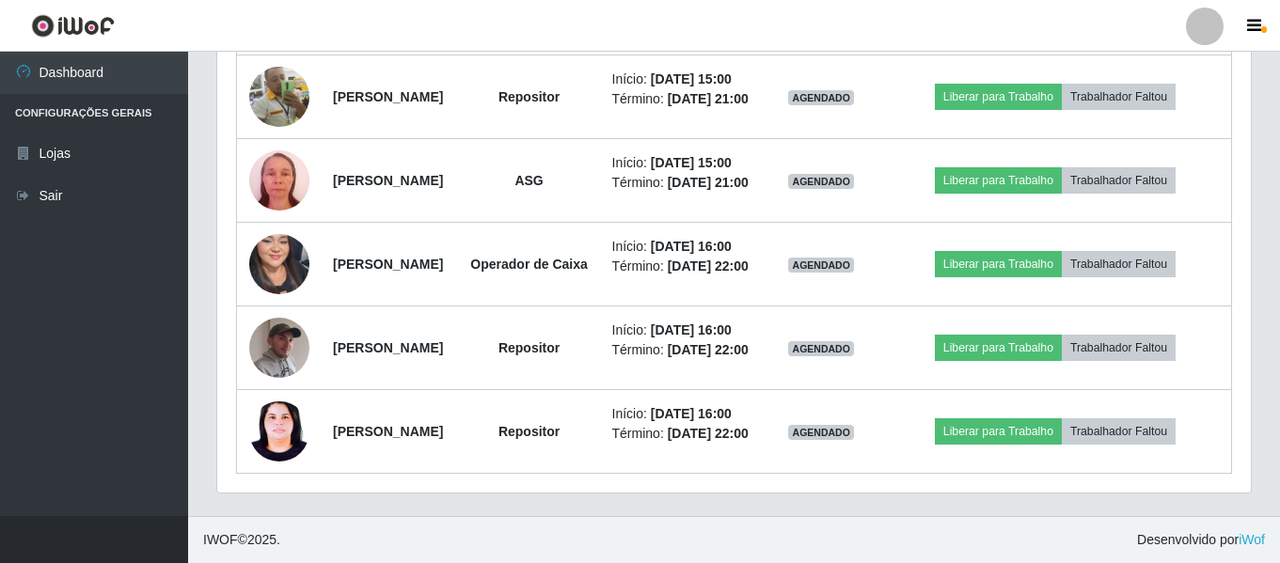
scroll to position [1291, 0]
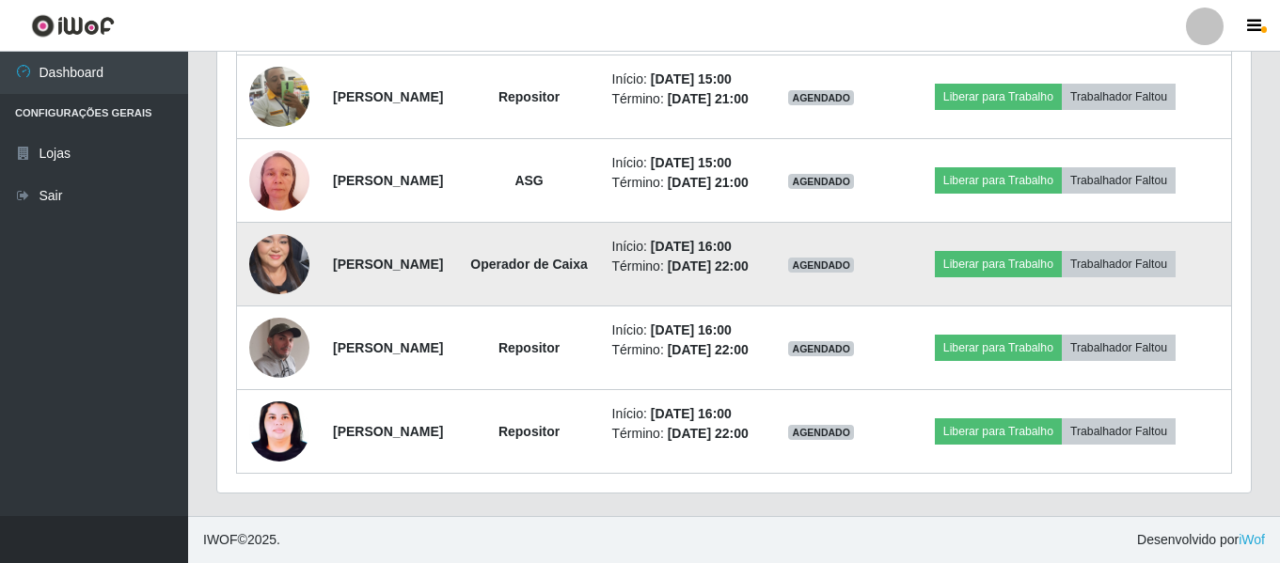
click at [272, 199] on img at bounding box center [279, 264] width 60 height 130
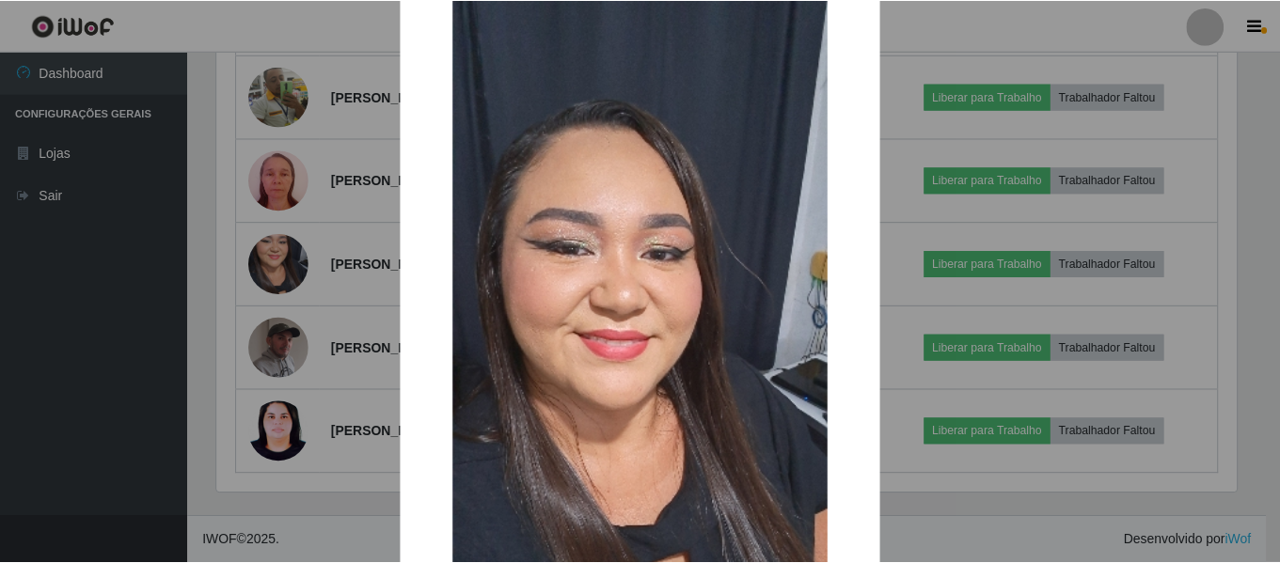
scroll to position [0, 0]
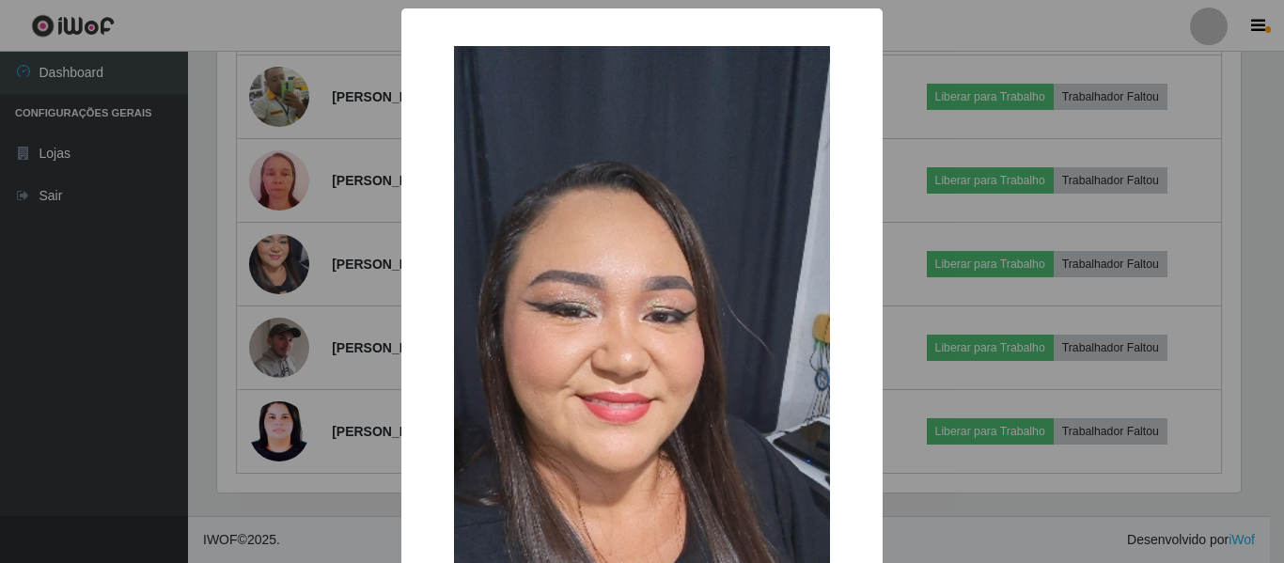
click at [339, 330] on div "× OK Cancel" at bounding box center [642, 281] width 1284 height 563
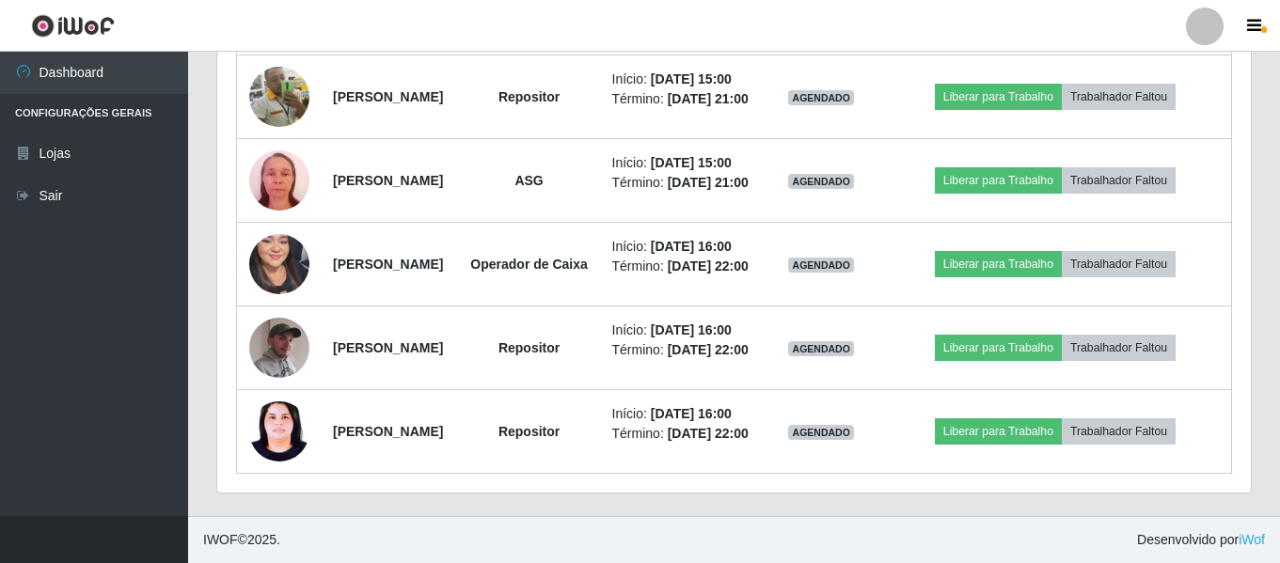
scroll to position [390, 1033]
